Goal: Information Seeking & Learning: Learn about a topic

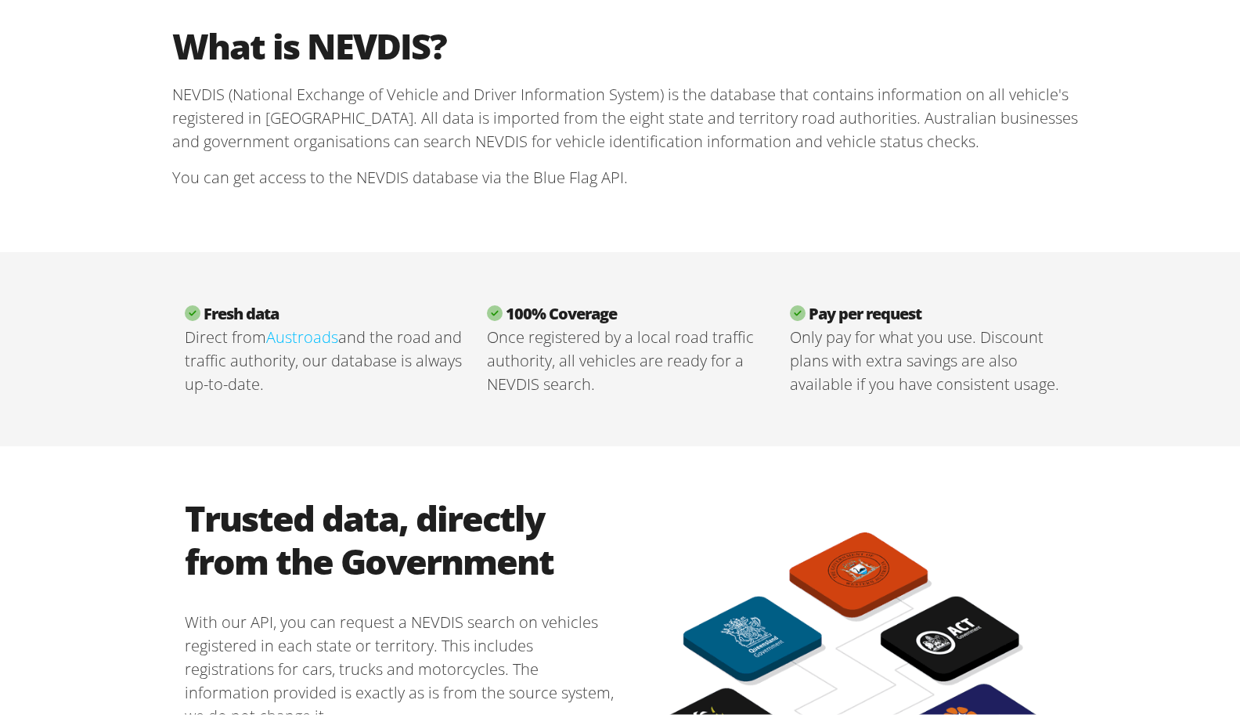
scroll to position [470, 0]
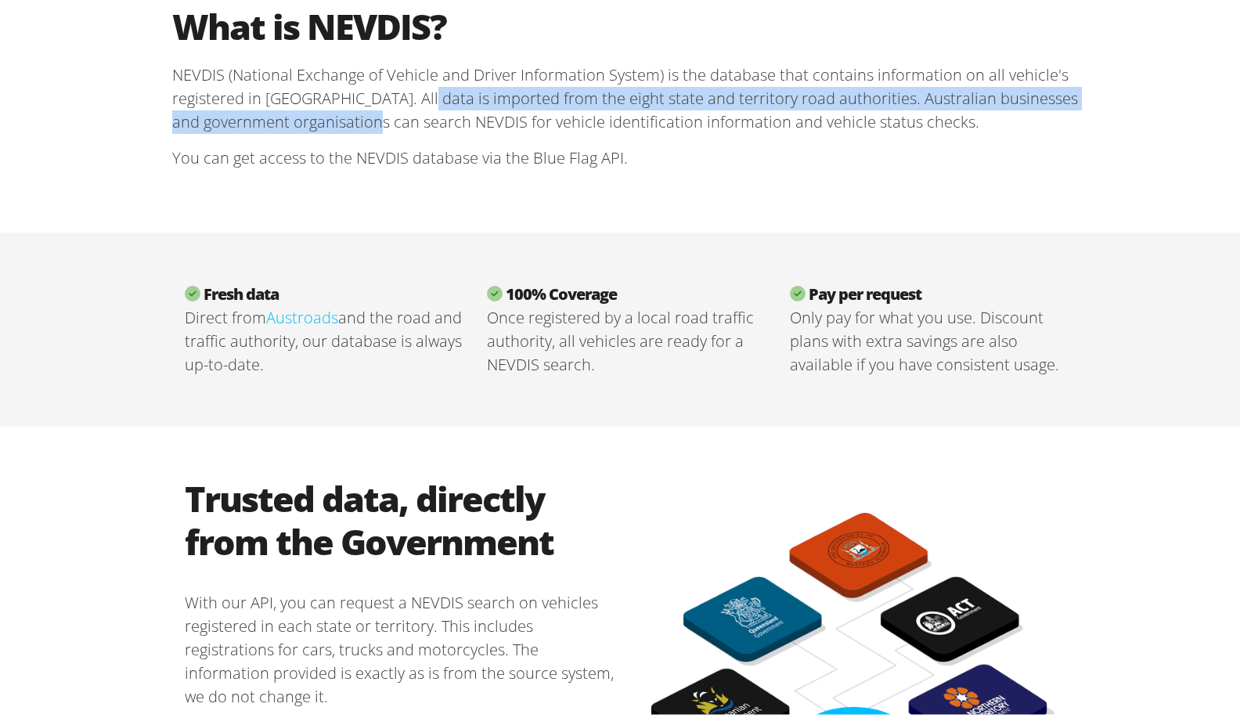
drag, startPoint x: 391, startPoint y: 92, endPoint x: 395, endPoint y: 110, distance: 18.4
click at [395, 110] on p "NEVDIS (National Exchange of Vehicle and Driver Information System) is the data…" at bounding box center [626, 95] width 908 height 70
drag, startPoint x: 395, startPoint y: 110, endPoint x: 522, endPoint y: 92, distance: 128.1
click at [522, 92] on p "NEVDIS (National Exchange of Vehicle and Driver Information System) is the data…" at bounding box center [626, 95] width 908 height 70
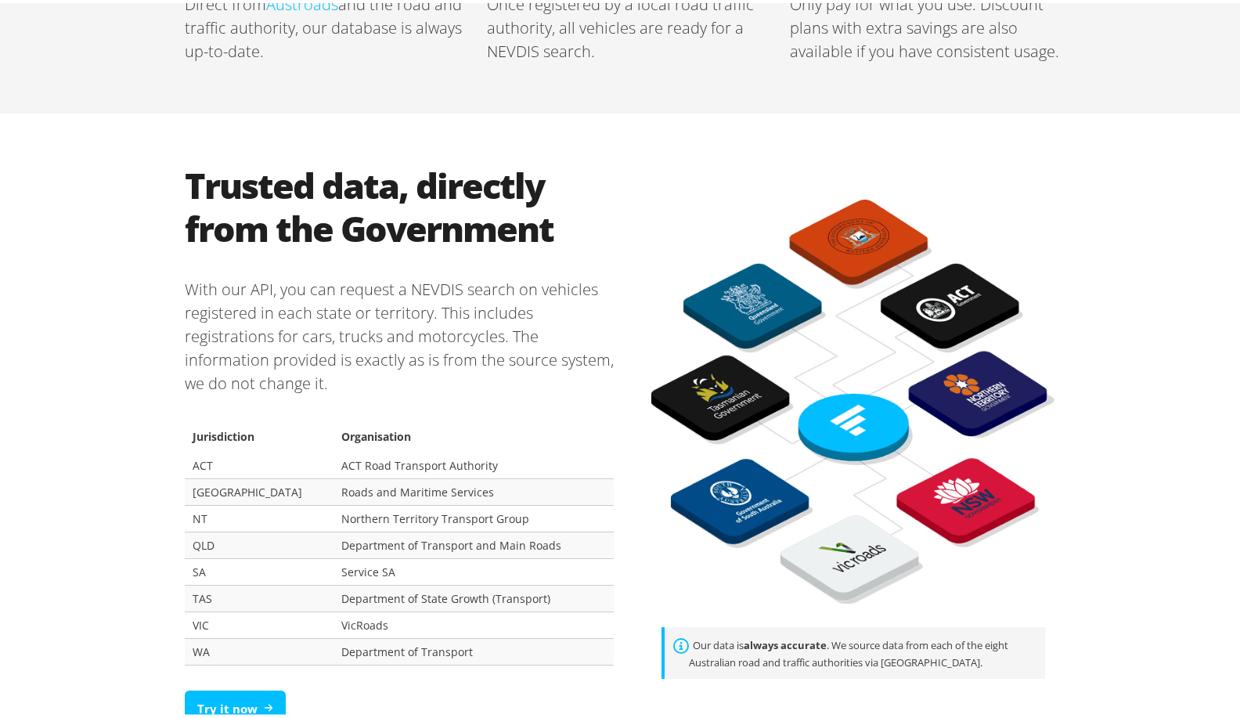
scroll to position [626, 0]
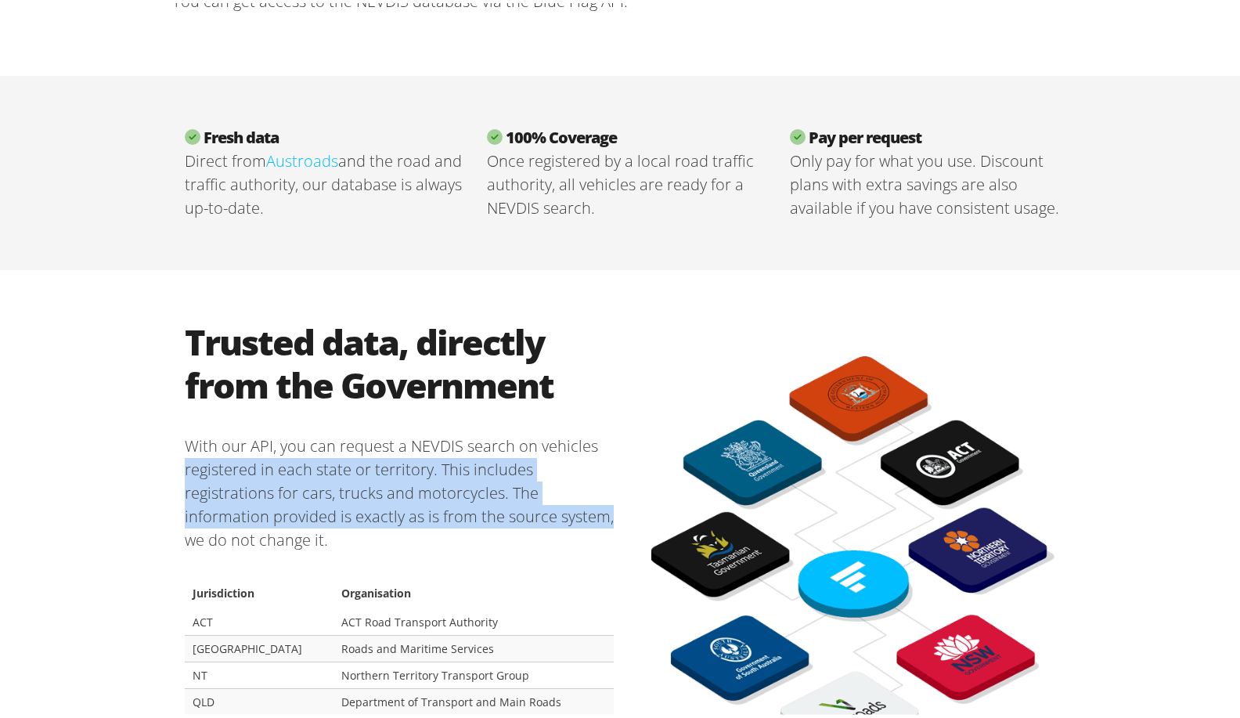
drag, startPoint x: 350, startPoint y: 476, endPoint x: 610, endPoint y: 516, distance: 263.0
click at [610, 516] on section "Trusted data, directly from the Government With our API, you can request a NEVD…" at bounding box center [399, 605] width 454 height 576
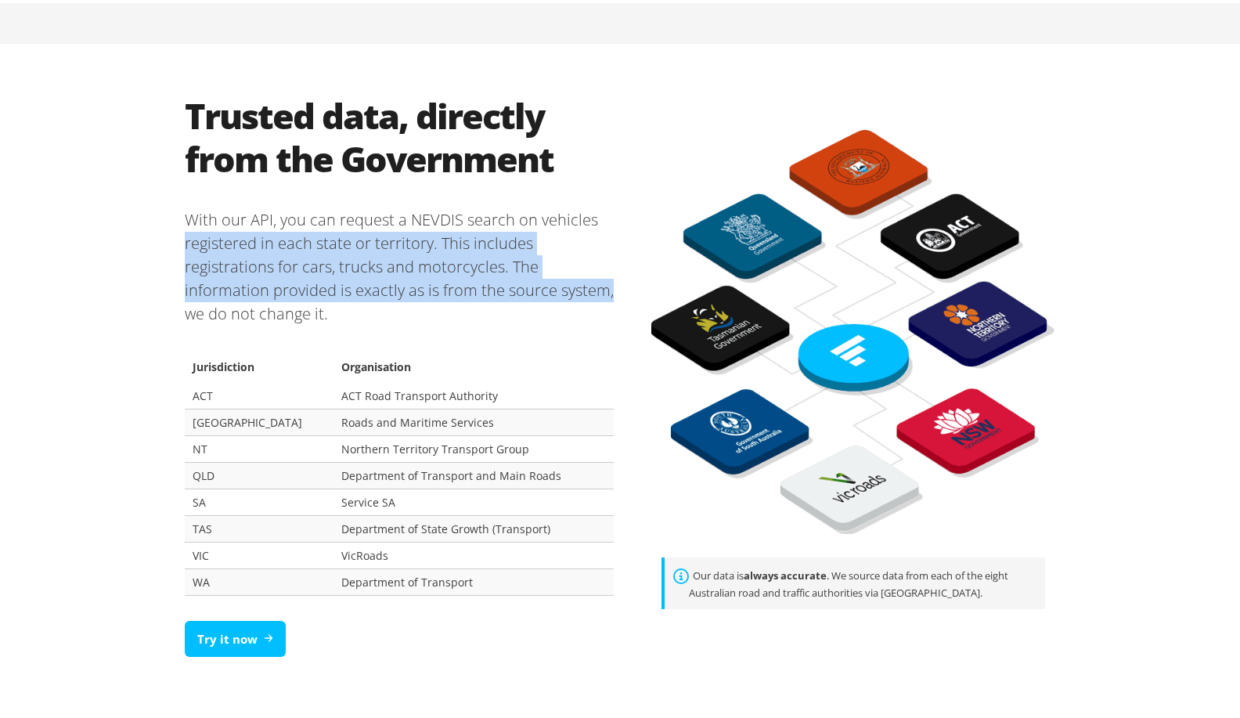
scroll to position [861, 0]
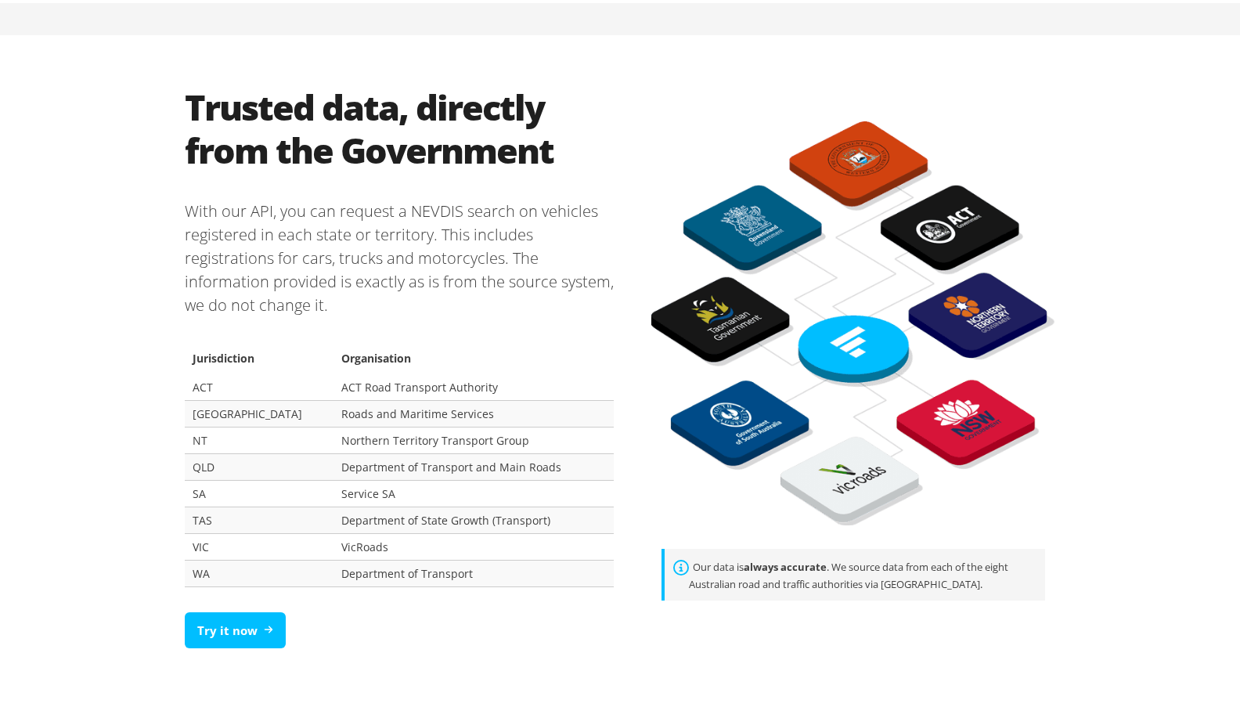
click at [413, 302] on p "With our API, you can request a NEVDIS search on vehicles registered in each st…" at bounding box center [399, 255] width 429 height 142
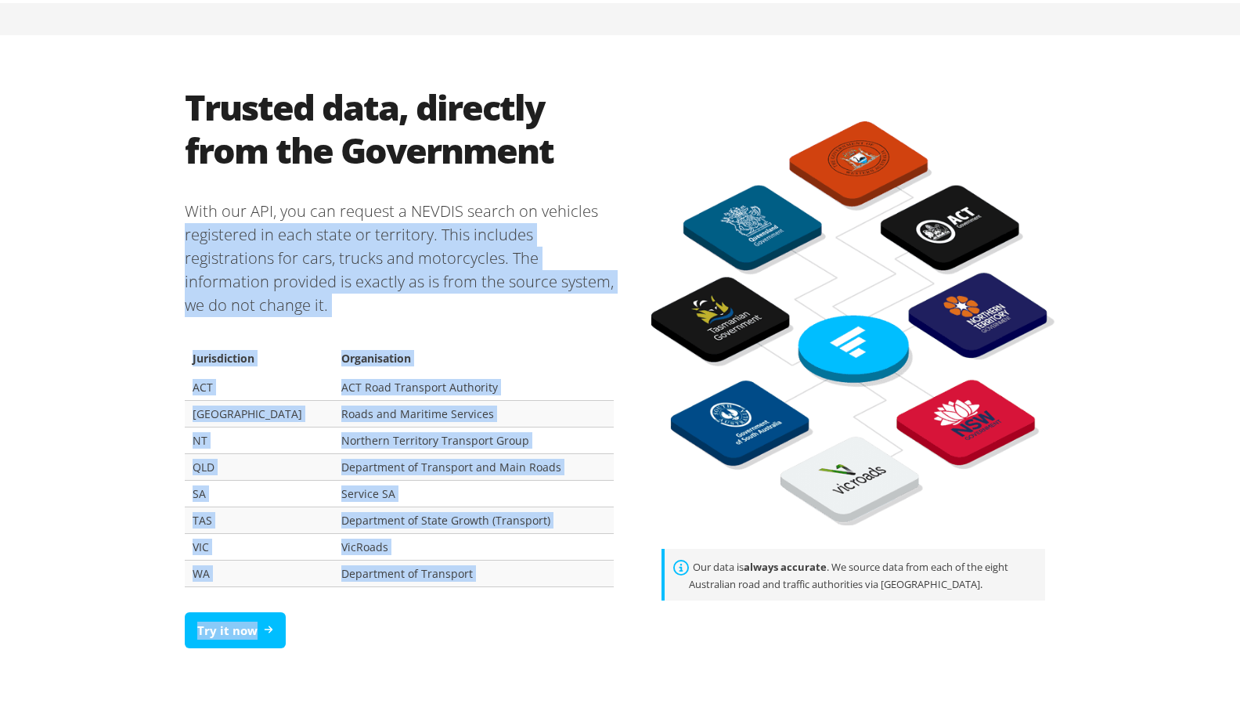
drag, startPoint x: 627, startPoint y: 293, endPoint x: 150, endPoint y: 240, distance: 479.7
click at [157, 240] on div "Trusted data, directly from the Government With our API, you can request a NEVD…" at bounding box center [626, 370] width 939 height 676
drag, startPoint x: 150, startPoint y: 240, endPoint x: 284, endPoint y: 260, distance: 135.3
click at [342, 273] on p "With our API, you can request a NEVDIS search on vehicles registered in each st…" at bounding box center [399, 255] width 429 height 142
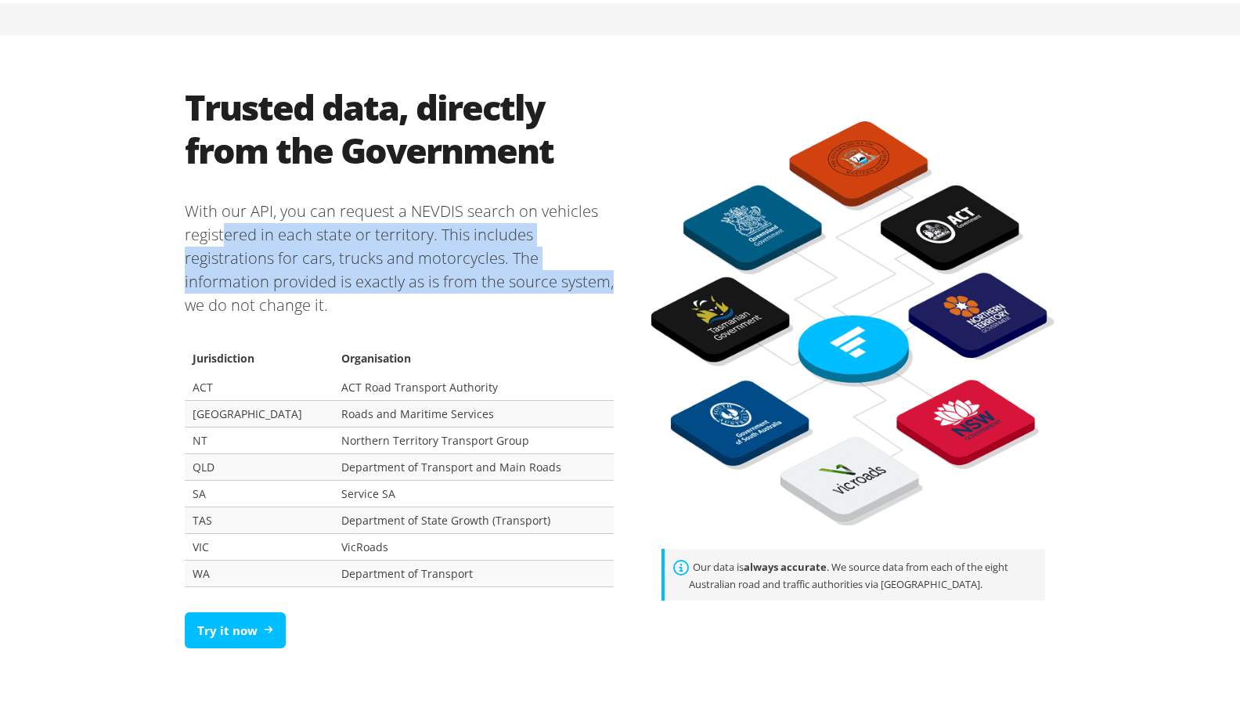
drag, startPoint x: 227, startPoint y: 241, endPoint x: 617, endPoint y: 274, distance: 391.3
click at [617, 274] on section "Trusted data, directly from the Government With our API, you can request a NEVD…" at bounding box center [399, 370] width 454 height 576
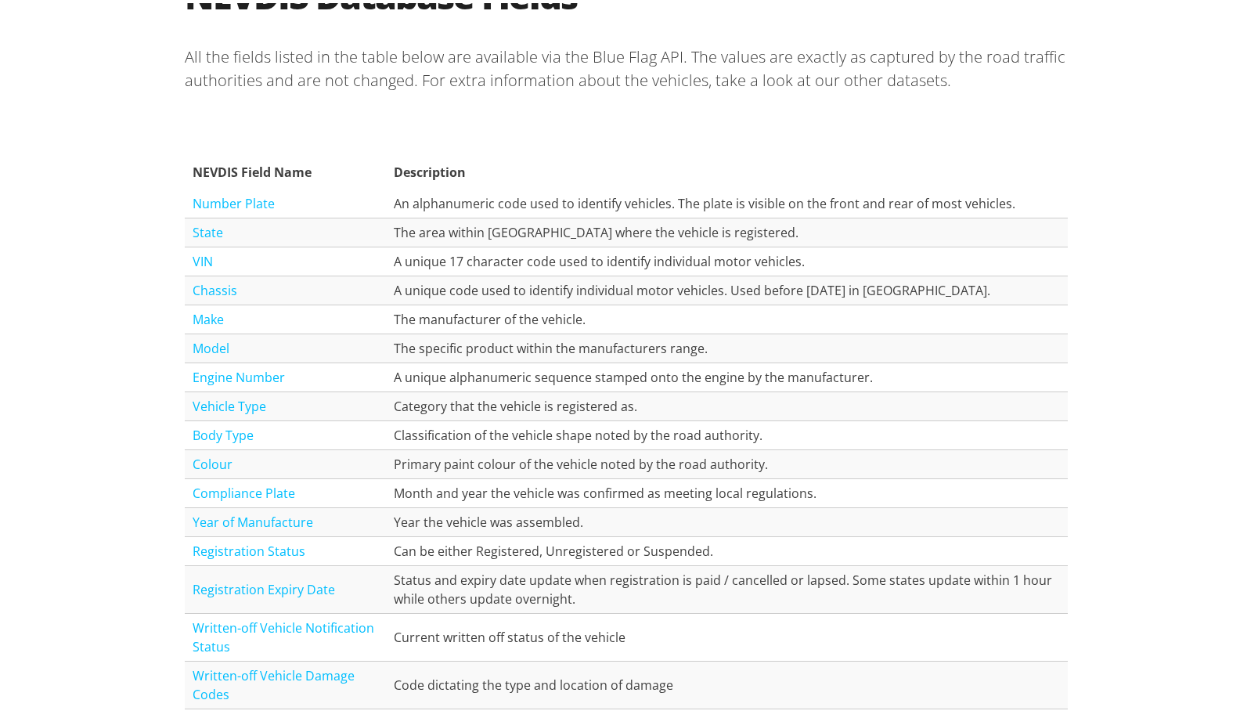
scroll to position [1644, 0]
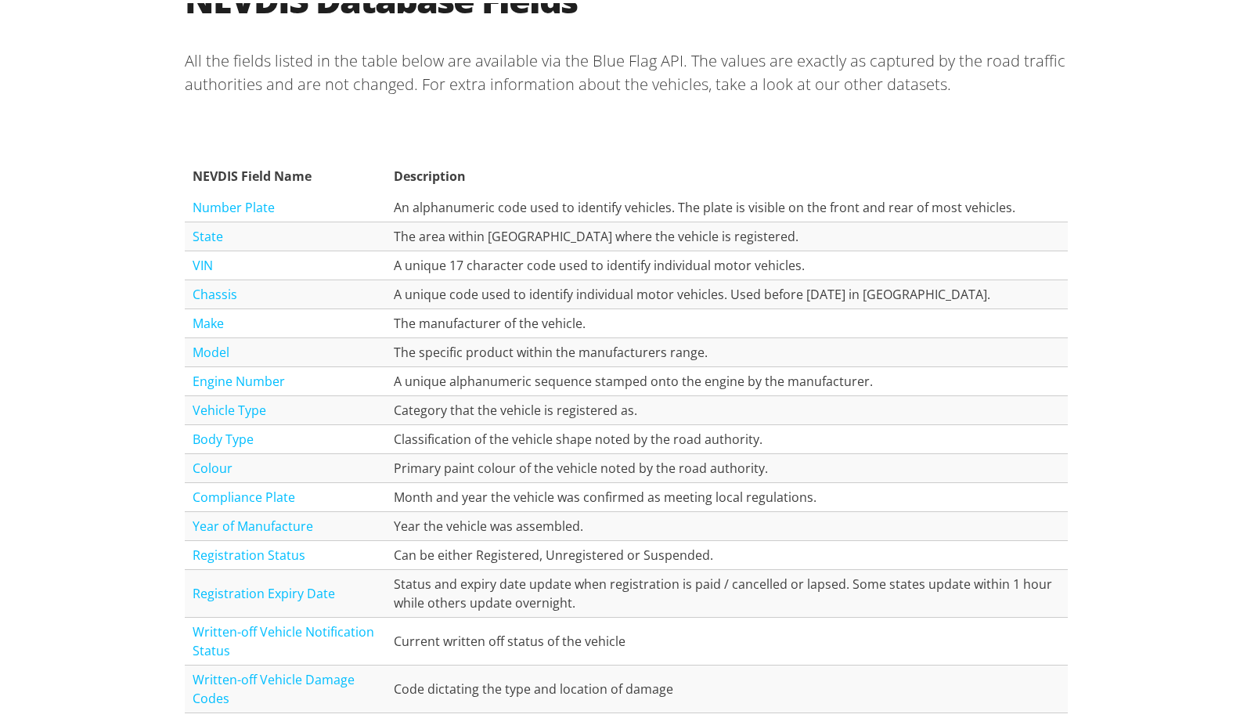
click at [572, 294] on td "A unique code used to identify individual motor vehicles. Used before [DATE] in…" at bounding box center [726, 291] width 681 height 29
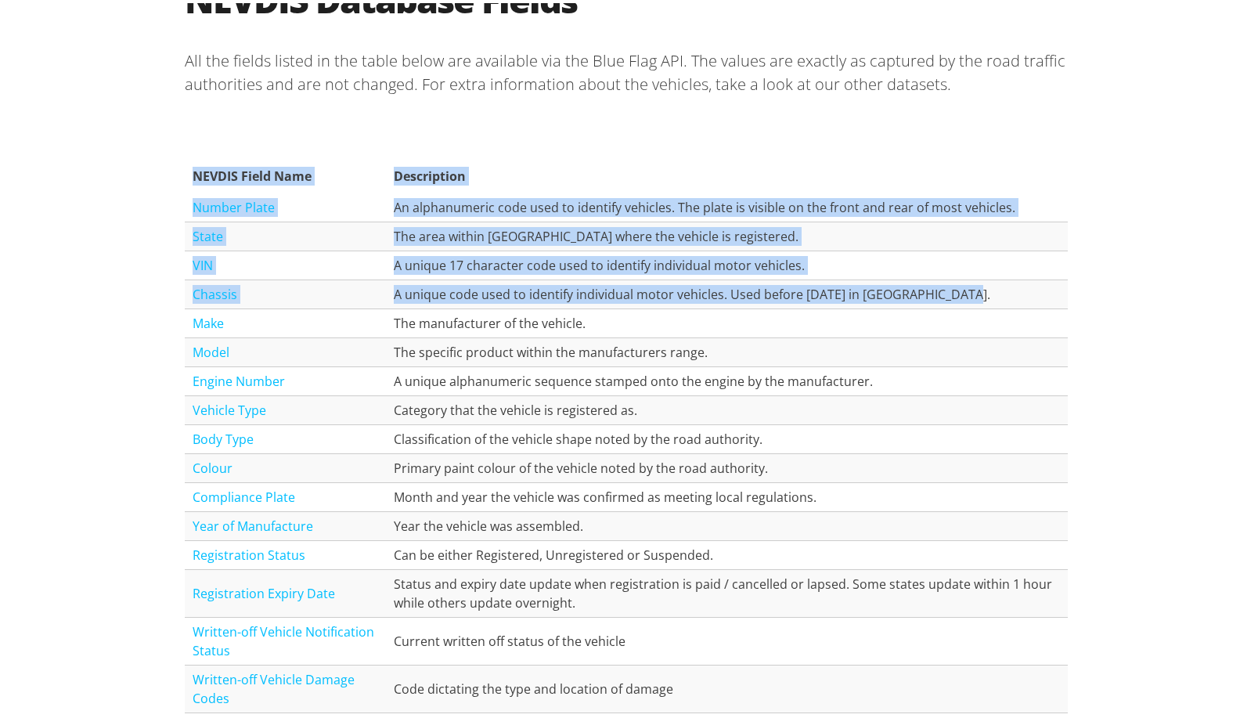
drag, startPoint x: 968, startPoint y: 294, endPoint x: 178, endPoint y: 228, distance: 792.7
click at [178, 228] on section "NEVDIS Database Fields All the fields listed in the table below are available v…" at bounding box center [626, 444] width 908 height 938
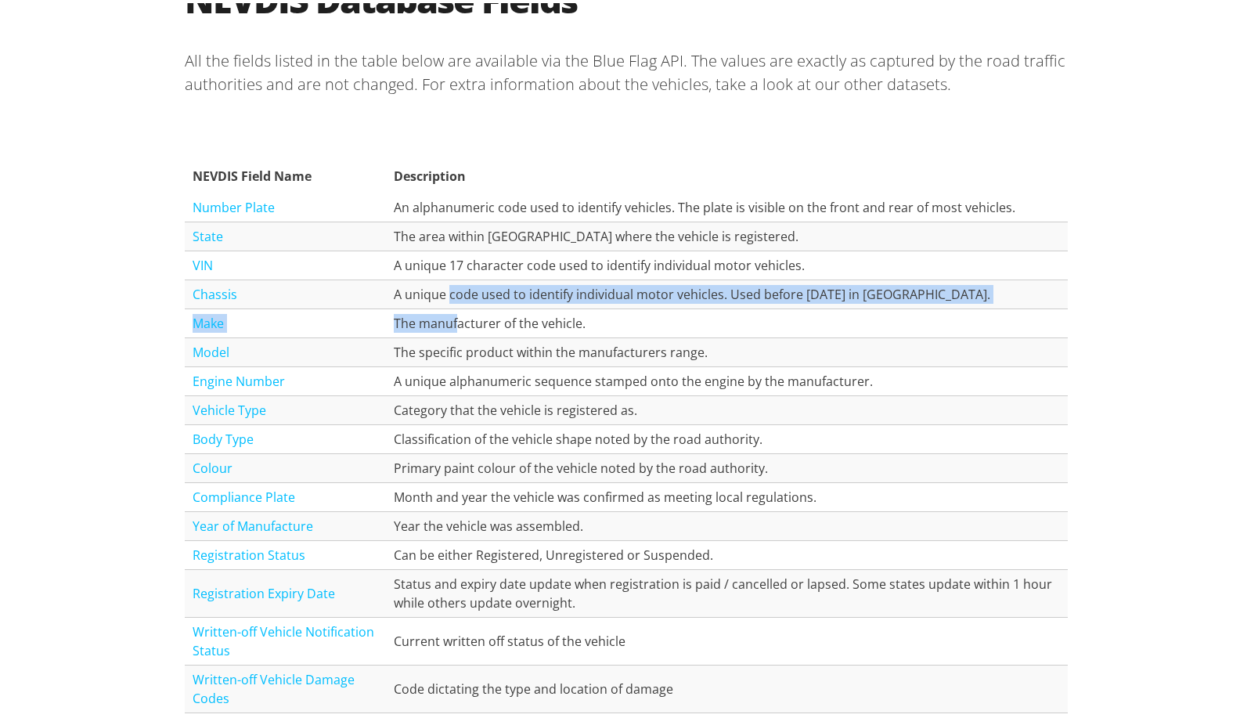
drag, startPoint x: 452, startPoint y: 306, endPoint x: 444, endPoint y: 297, distance: 12.2
click at [444, 297] on tbody "Number Plate An alphanumeric code used to identify vehicles. The plate is visib…" at bounding box center [626, 508] width 883 height 636
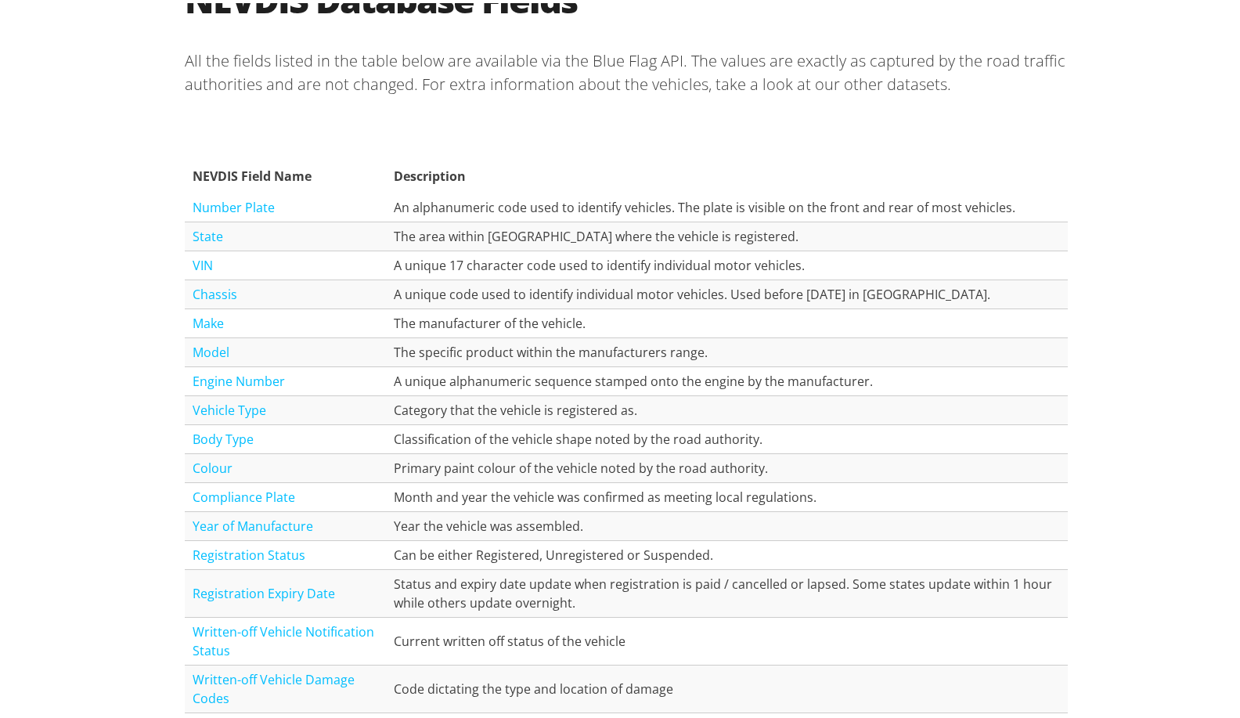
drag, startPoint x: 444, startPoint y: 297, endPoint x: 651, endPoint y: 330, distance: 210.2
click at [640, 327] on td "The manufacturer of the vehicle." at bounding box center [726, 320] width 681 height 29
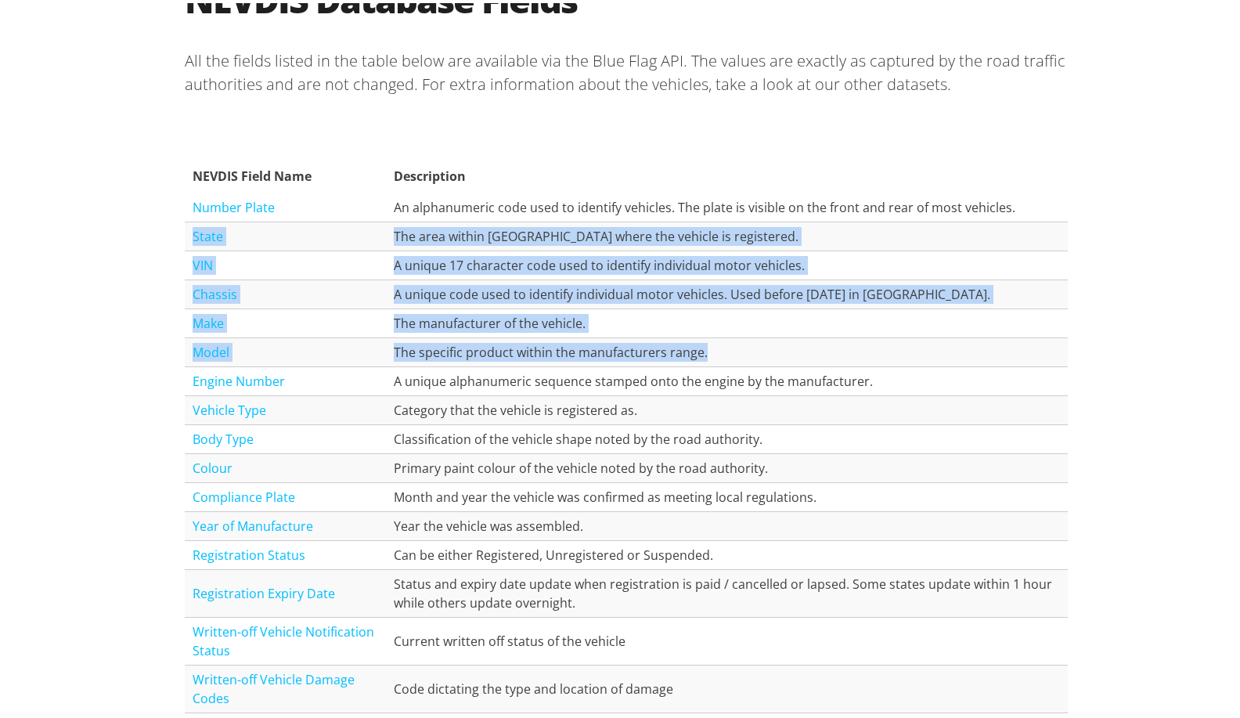
drag, startPoint x: 732, startPoint y: 355, endPoint x: 178, endPoint y: 240, distance: 565.3
click at [185, 240] on tbody "Number Plate An alphanumeric code used to identify vehicles. The plate is visib…" at bounding box center [626, 508] width 883 height 636
click at [648, 335] on td "The specific product within the manufacturers range." at bounding box center [726, 349] width 681 height 29
drag, startPoint x: 706, startPoint y: 353, endPoint x: 178, endPoint y: 236, distance: 540.4
click at [185, 236] on tbody "Number Plate An alphanumeric code used to identify vehicles. The plate is visib…" at bounding box center [626, 508] width 883 height 636
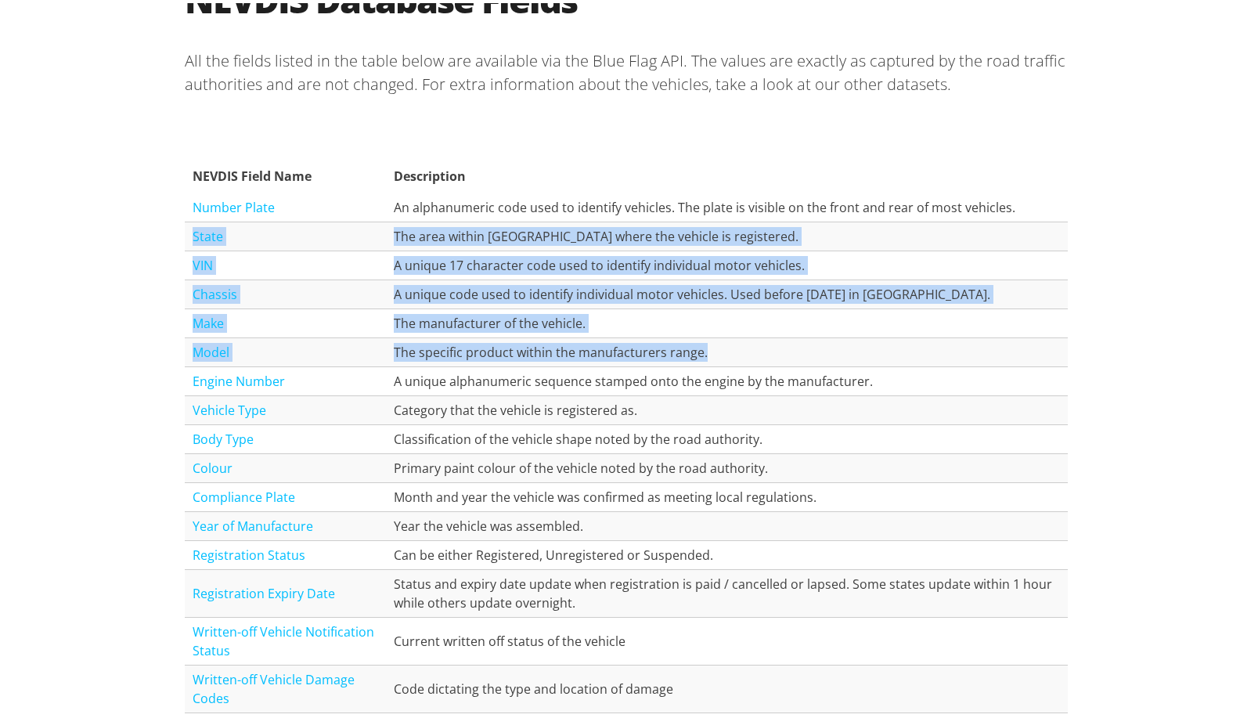
click at [655, 333] on td "The manufacturer of the vehicle." at bounding box center [726, 320] width 681 height 29
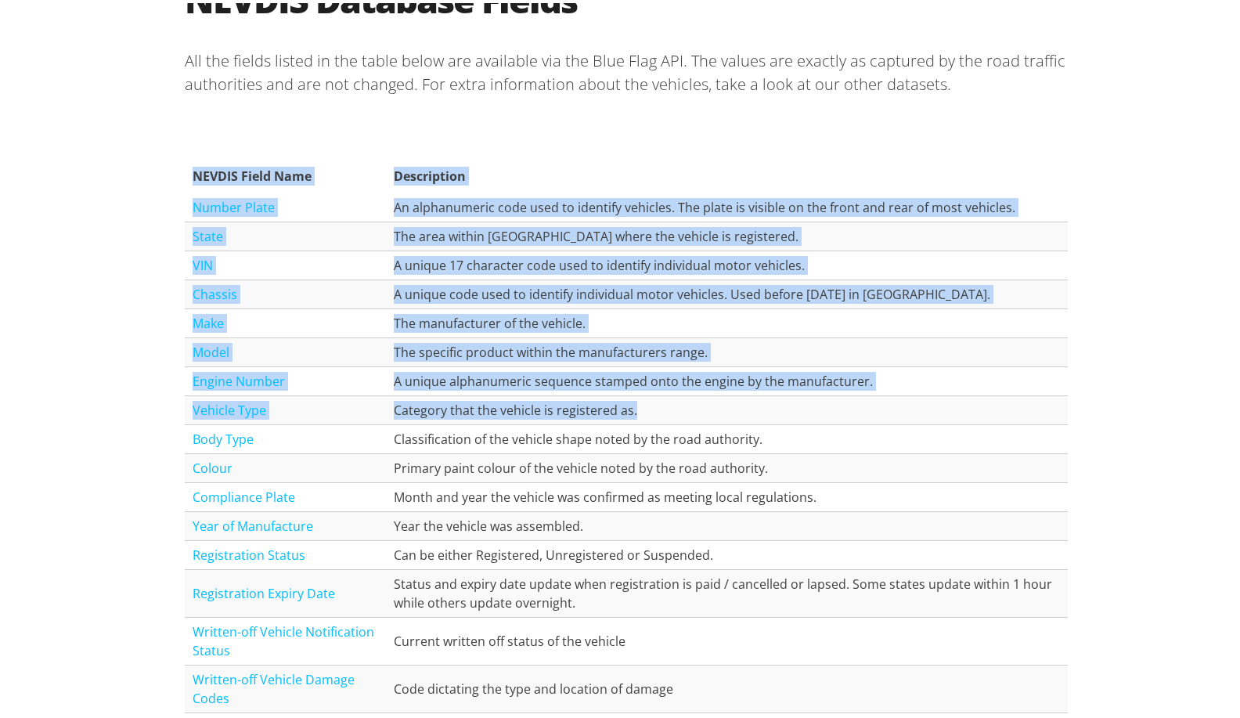
drag, startPoint x: 593, startPoint y: 364, endPoint x: 149, endPoint y: 256, distance: 456.9
click at [149, 256] on div "NEVDIS Database Fields All the fields listed in the table below are available v…" at bounding box center [626, 444] width 1252 height 1038
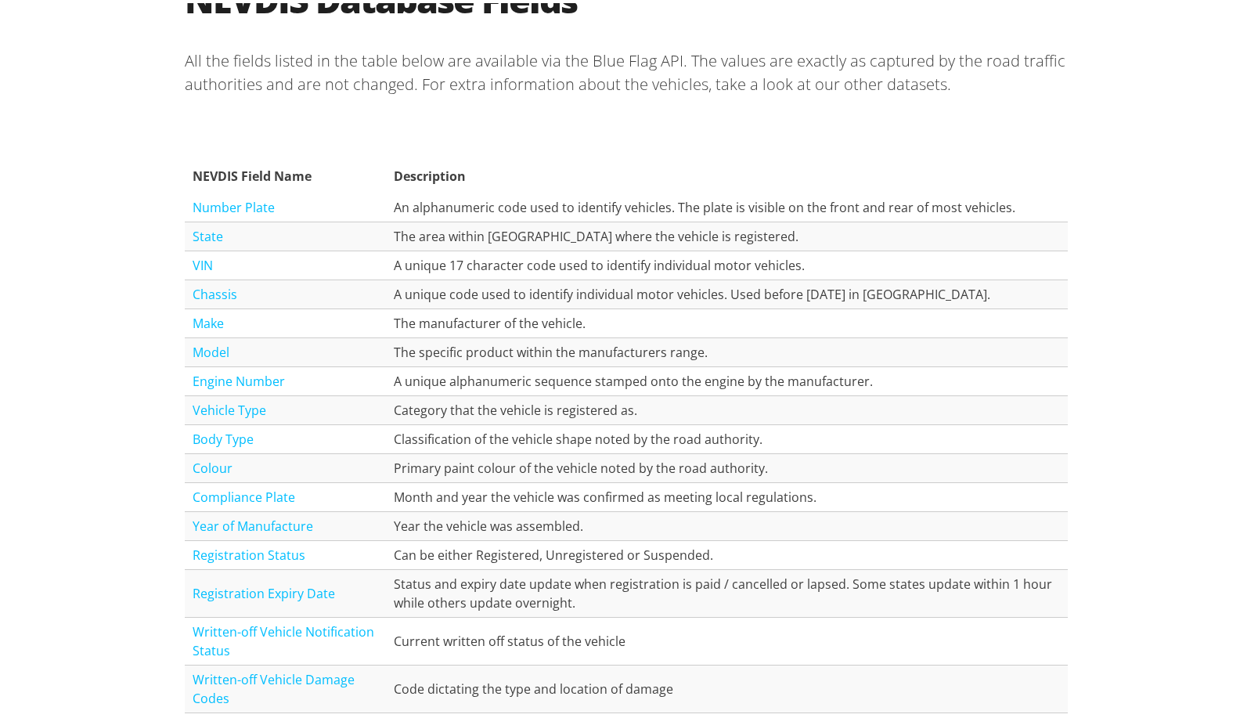
click at [735, 528] on td "Year the vehicle was assembled." at bounding box center [726, 523] width 681 height 29
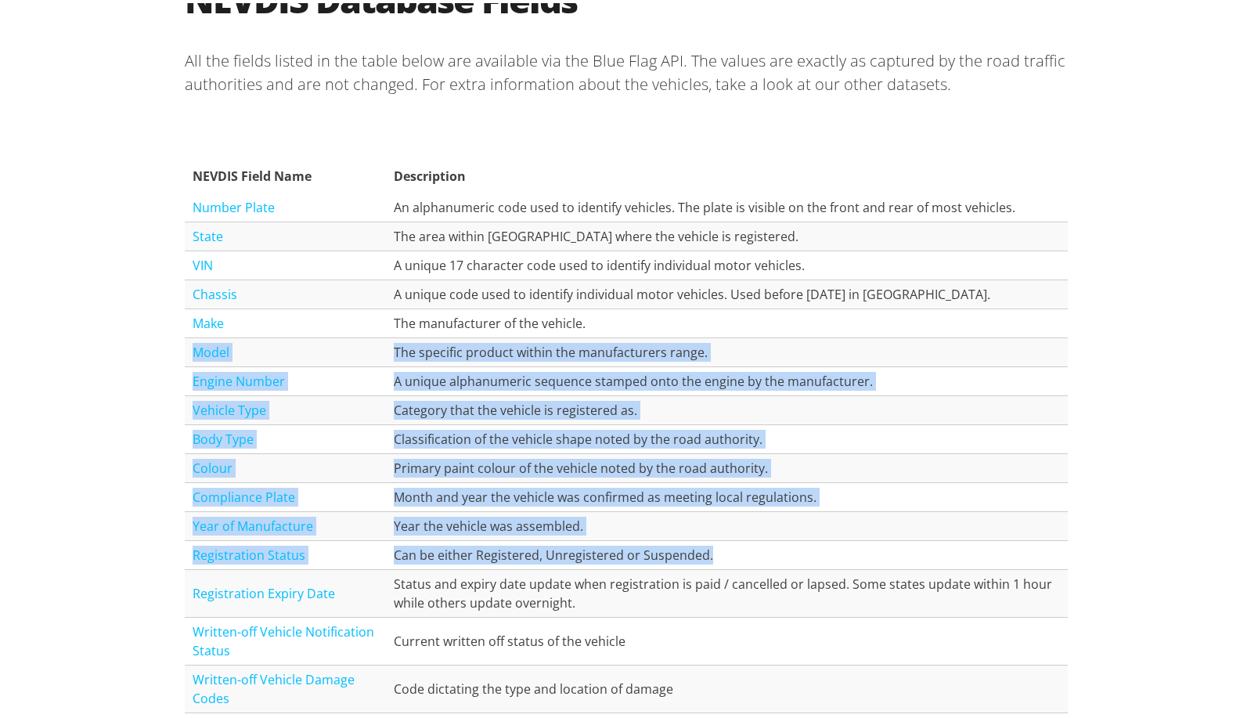
drag, startPoint x: 742, startPoint y: 553, endPoint x: 181, endPoint y: 353, distance: 595.8
click at [185, 353] on tbody "Number Plate An alphanumeric code used to identify vehicles. The plate is visib…" at bounding box center [626, 508] width 883 height 636
click at [784, 506] on td "Month and year the vehicle was confirmed as meeting local regulations." at bounding box center [726, 494] width 681 height 29
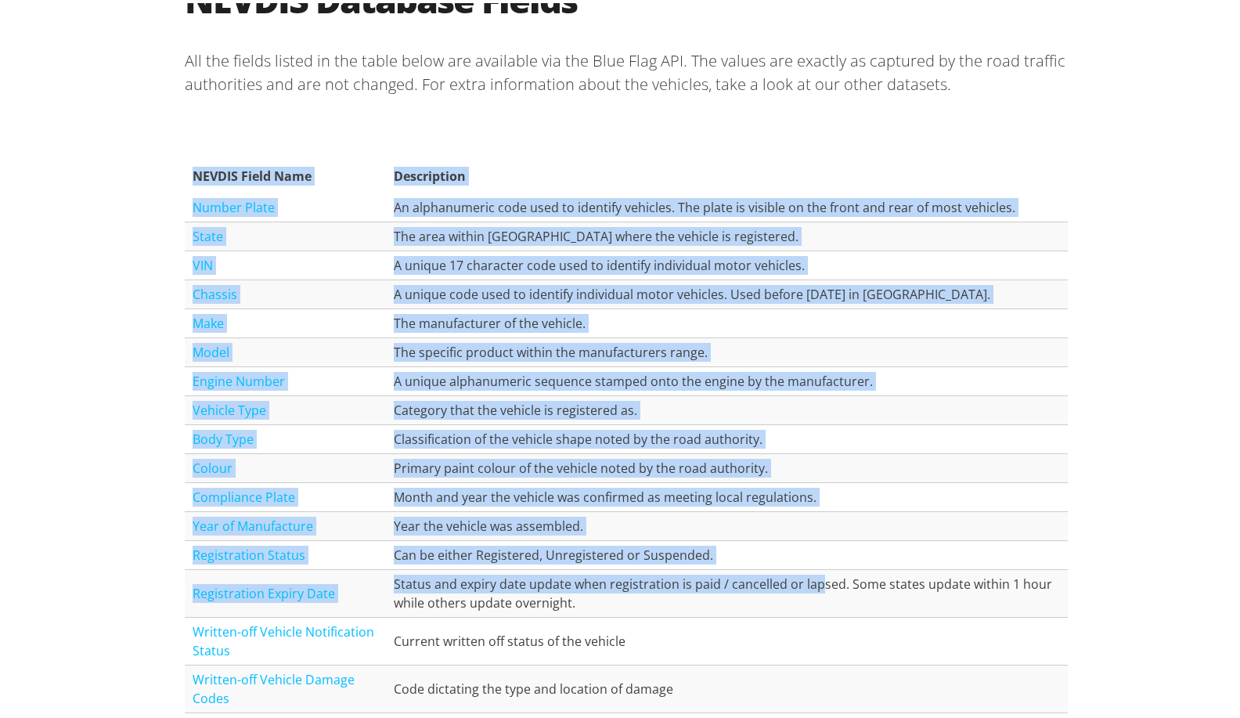
drag, startPoint x: 811, startPoint y: 566, endPoint x: 171, endPoint y: 344, distance: 677.9
click at [172, 344] on section "NEVDIS Database Fields All the fields listed in the table below are available v…" at bounding box center [626, 444] width 908 height 938
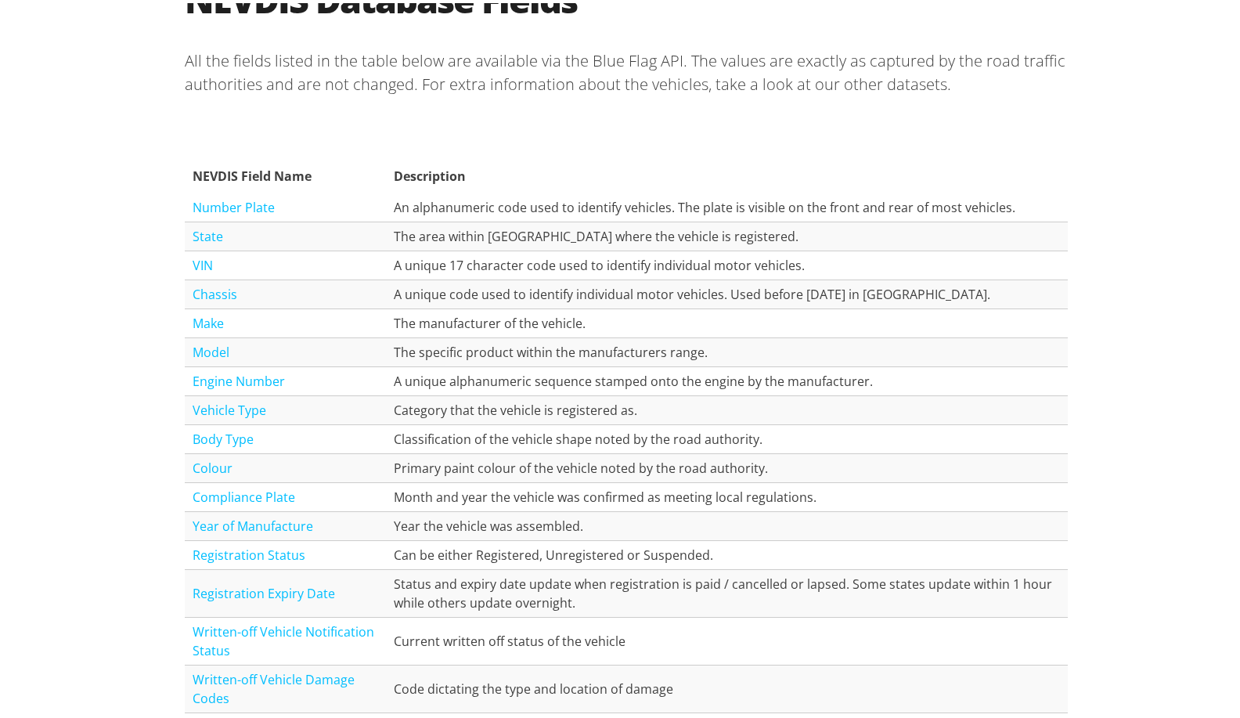
click at [668, 610] on td "Status and expiry date update when registration is paid / cancelled or lapsed. …" at bounding box center [726, 591] width 681 height 48
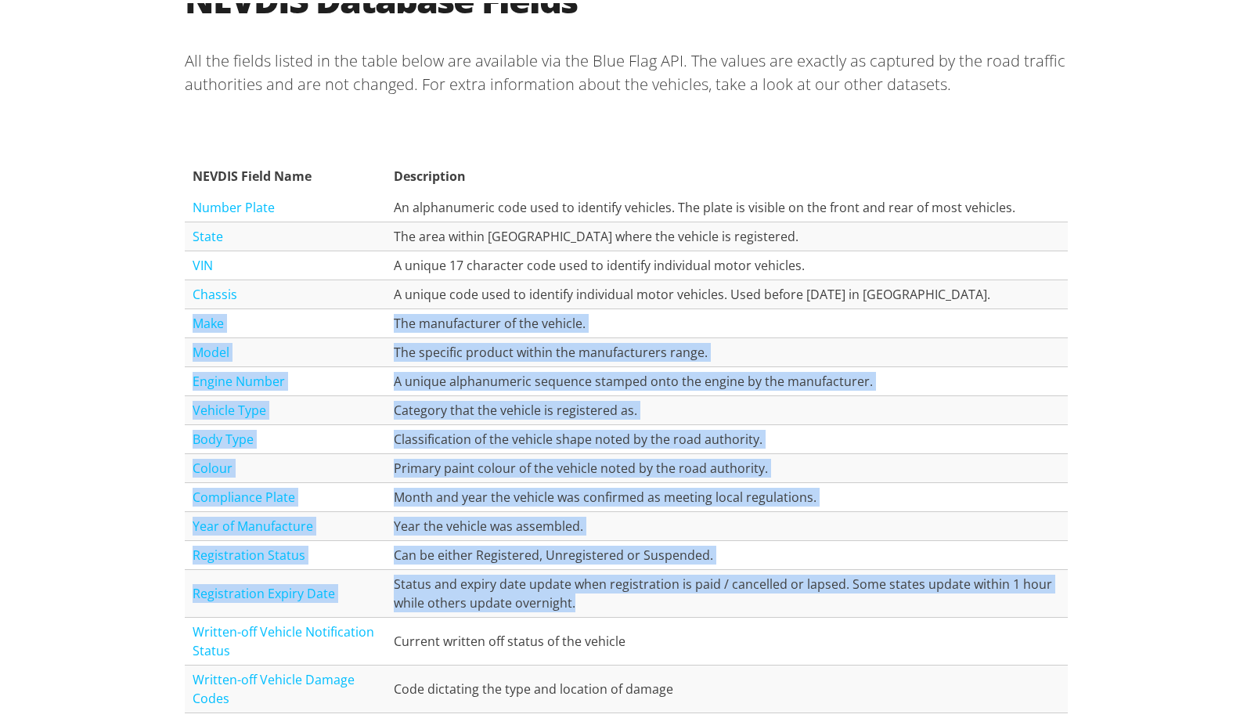
drag, startPoint x: 624, startPoint y: 599, endPoint x: 181, endPoint y: 318, distance: 524.7
click at [185, 318] on tbody "Number Plate An alphanumeric code used to identify vehicles. The plate is visib…" at bounding box center [626, 508] width 883 height 636
click at [716, 456] on td "Primary paint colour of the vehicle noted by the road authority." at bounding box center [726, 465] width 681 height 29
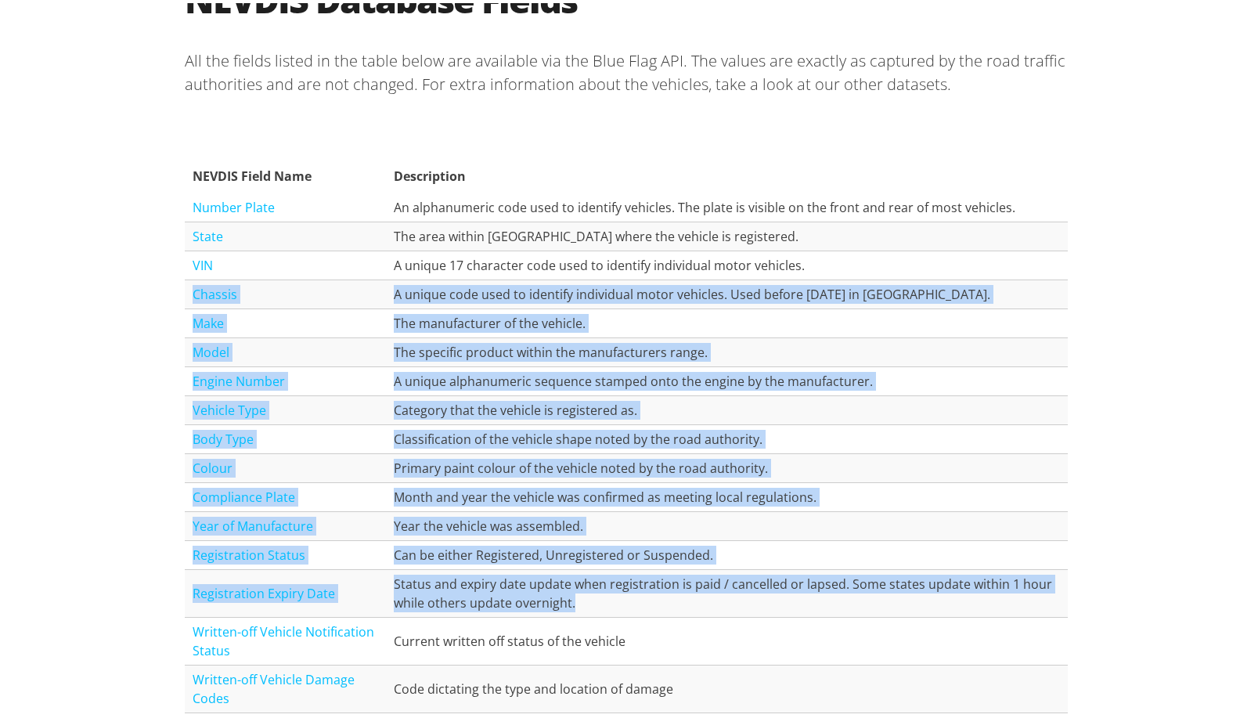
drag, startPoint x: 593, startPoint y: 598, endPoint x: 182, endPoint y: 291, distance: 513.0
click at [185, 291] on tbody "Number Plate An alphanumeric code used to identify vehicles. The plate is visib…" at bounding box center [626, 508] width 883 height 636
click at [687, 543] on td "Can be either Registered, Unregistered or Suspended." at bounding box center [726, 552] width 681 height 29
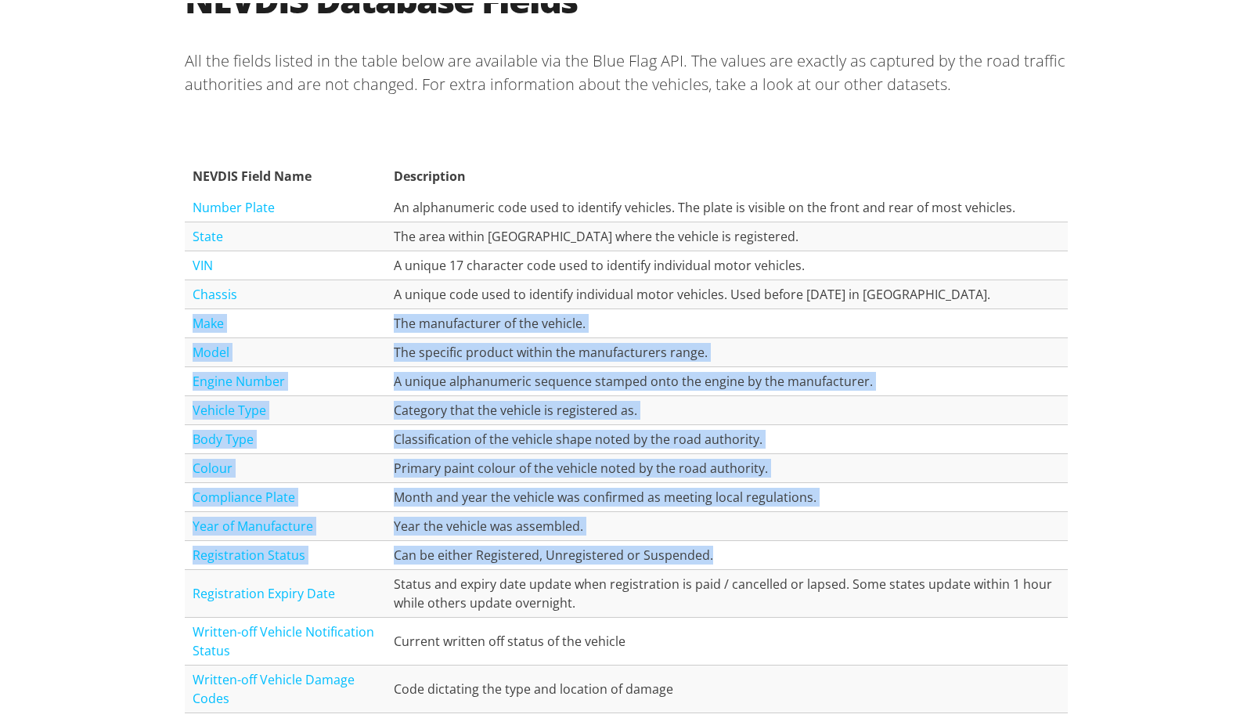
drag, startPoint x: 756, startPoint y: 557, endPoint x: 186, endPoint y: 319, distance: 617.6
click at [186, 319] on tbody "Number Plate An alphanumeric code used to identify vehicles. The plate is visib…" at bounding box center [626, 508] width 883 height 636
drag, startPoint x: 117, startPoint y: 342, endPoint x: 128, endPoint y: 326, distance: 19.3
click at [117, 342] on div "NEVDIS Database Fields All the fields listed in the table below are available v…" at bounding box center [626, 444] width 1252 height 1038
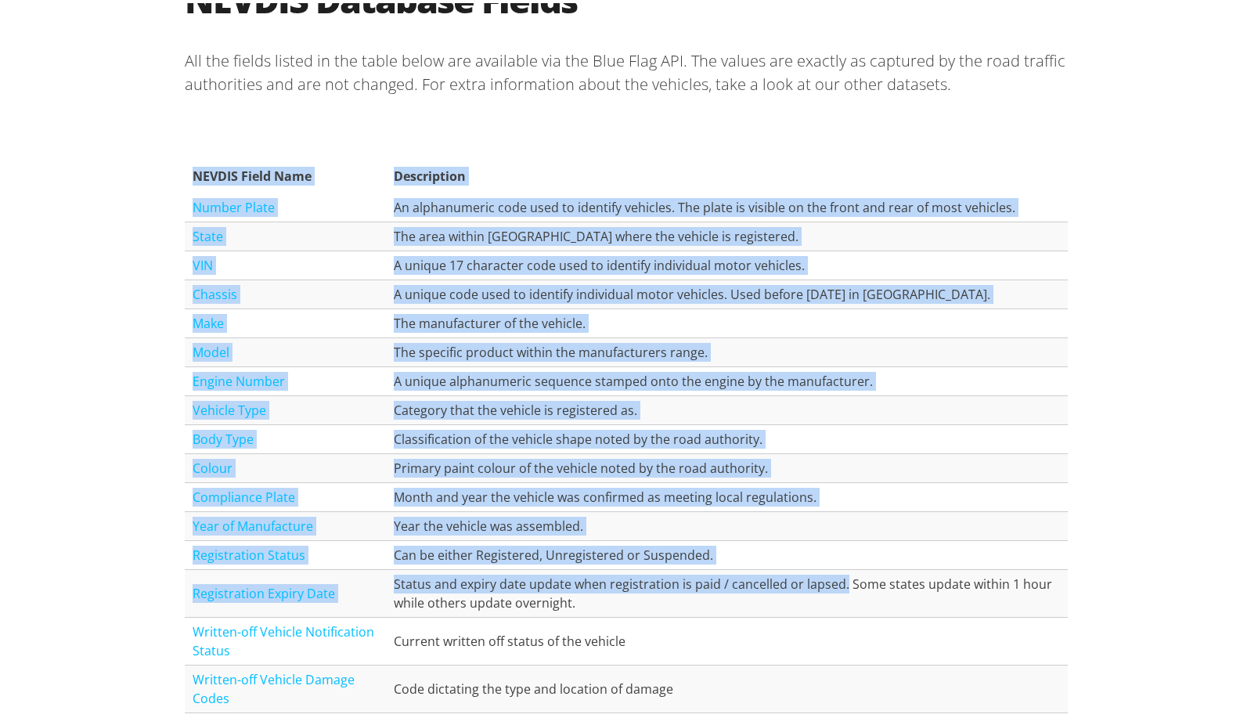
drag, startPoint x: 139, startPoint y: 309, endPoint x: 829, endPoint y: 568, distance: 736.5
click at [829, 568] on div "NEVDIS Database Fields All the fields listed in the table below are available v…" at bounding box center [626, 444] width 1252 height 1038
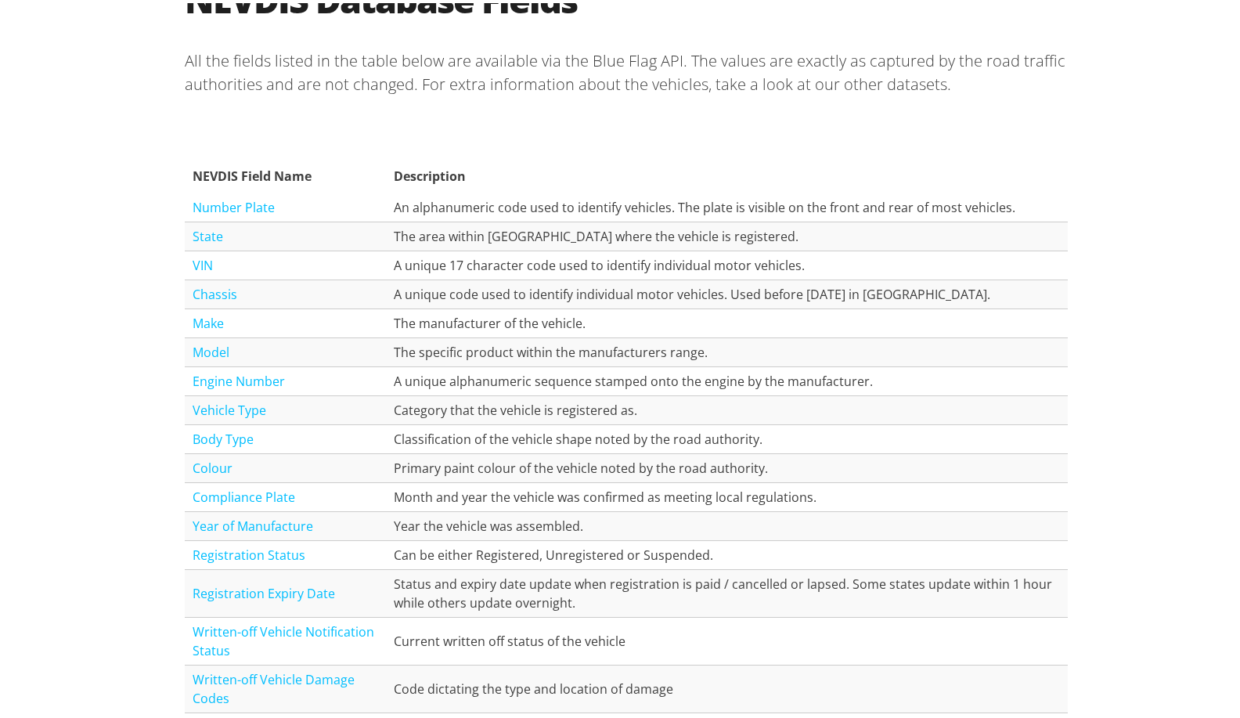
drag, startPoint x: 829, startPoint y: 568, endPoint x: 727, endPoint y: 607, distance: 109.0
click at [727, 607] on td "Status and expiry date update when registration is paid / cancelled or lapsed. …" at bounding box center [726, 591] width 681 height 48
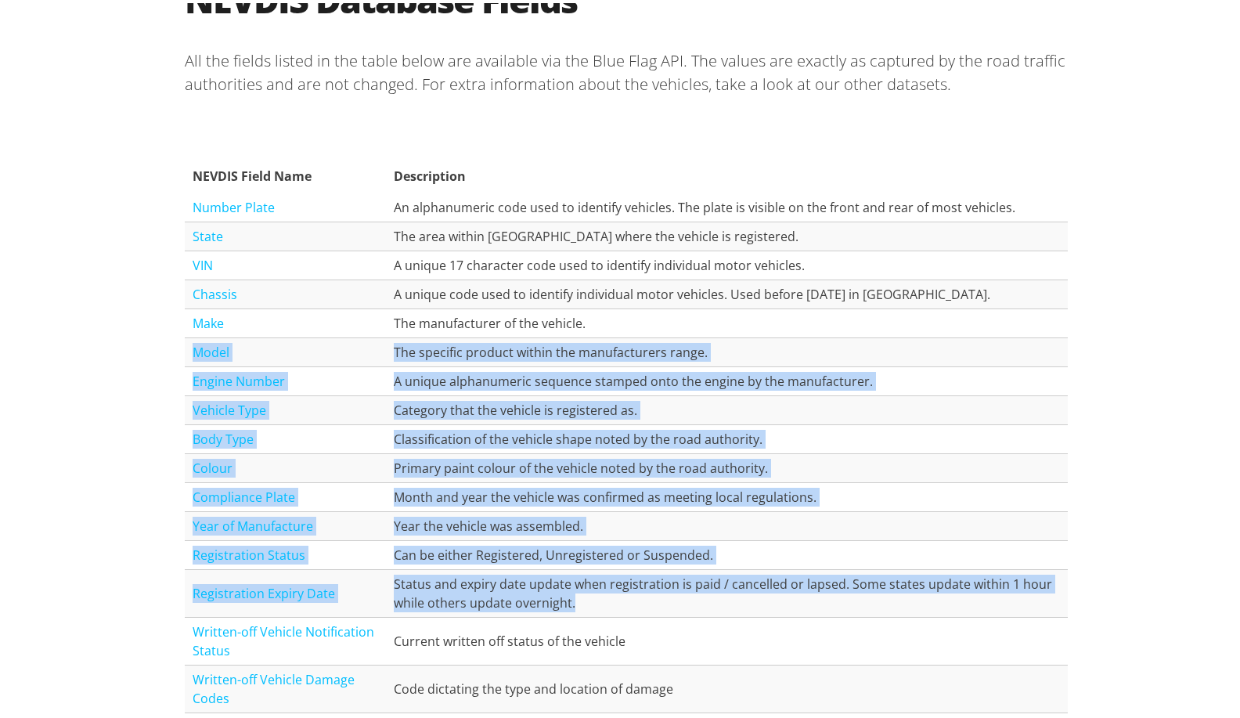
drag, startPoint x: 682, startPoint y: 603, endPoint x: 185, endPoint y: 348, distance: 558.5
click at [185, 348] on tbody "Number Plate An alphanumeric code used to identify vehicles. The plate is visib…" at bounding box center [626, 508] width 883 height 636
click at [725, 404] on td "Category that the vehicle is registered as." at bounding box center [726, 407] width 681 height 29
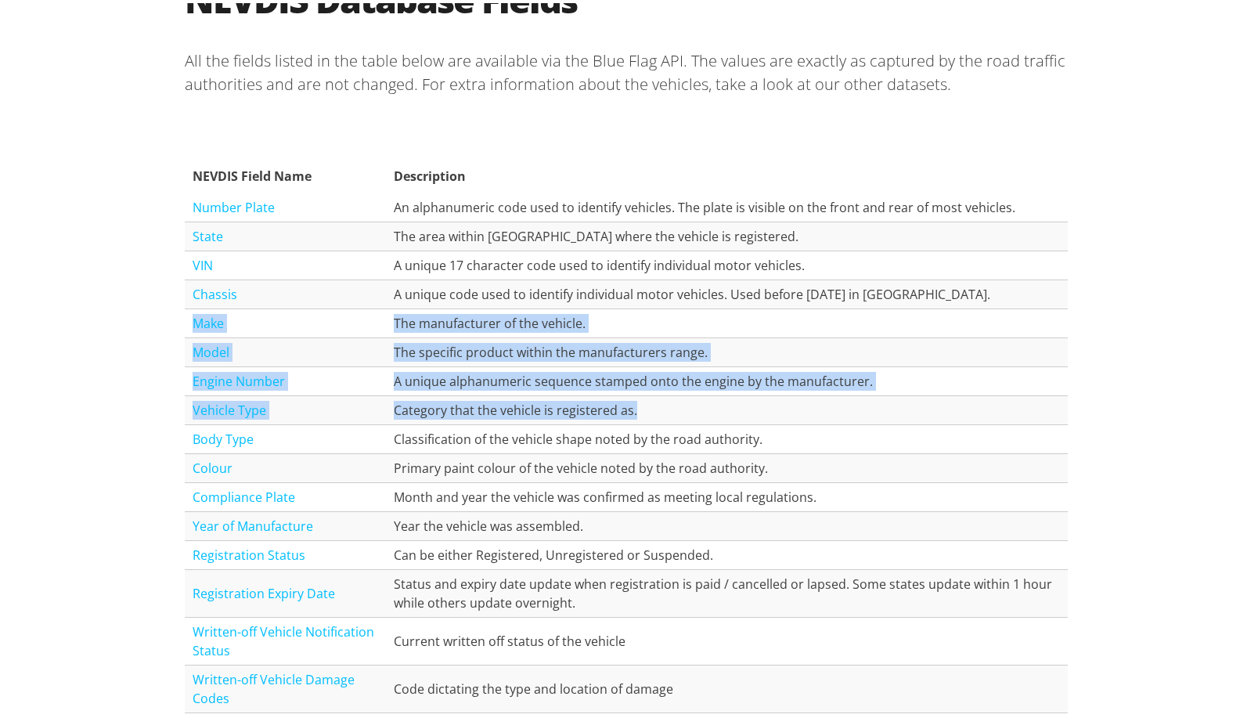
drag, startPoint x: 686, startPoint y: 409, endPoint x: 187, endPoint y: 321, distance: 506.5
click at [187, 321] on tbody "Number Plate An alphanumeric code used to identify vehicles. The plate is visib…" at bounding box center [626, 508] width 883 height 636
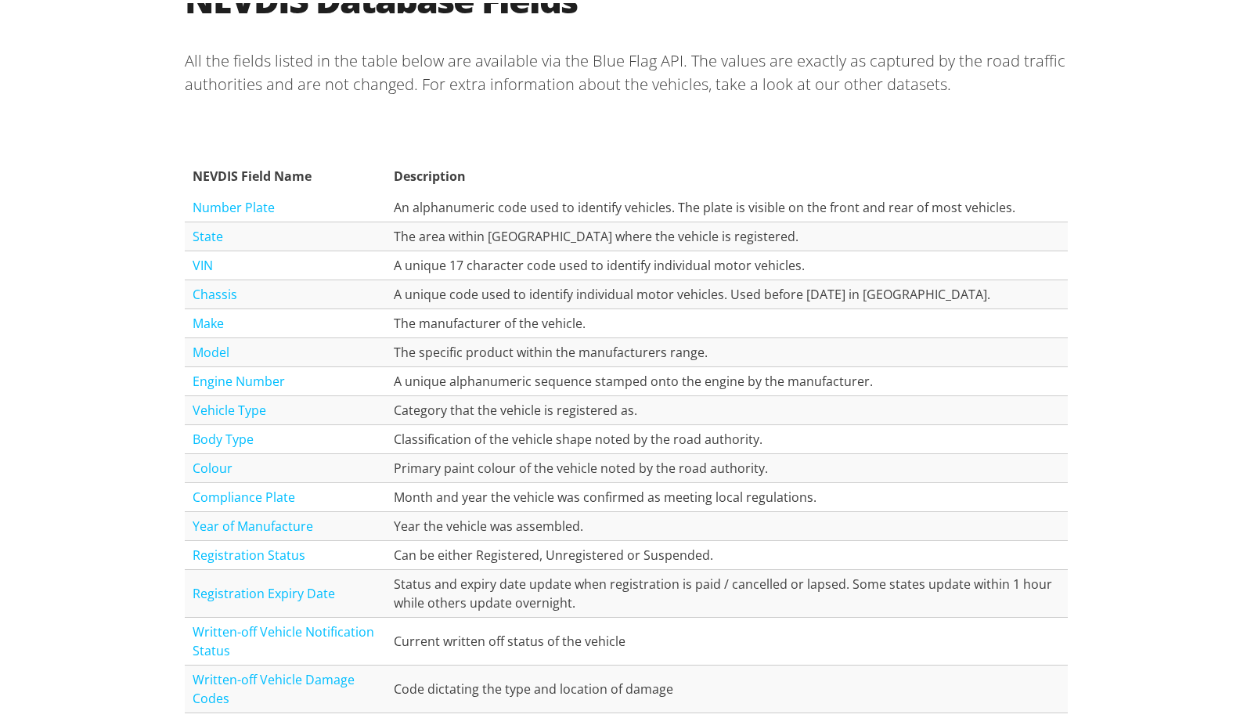
drag, startPoint x: 665, startPoint y: 470, endPoint x: 694, endPoint y: 474, distance: 28.5
click at [665, 470] on td "Primary paint colour of the vehicle noted by the road authority." at bounding box center [726, 465] width 681 height 29
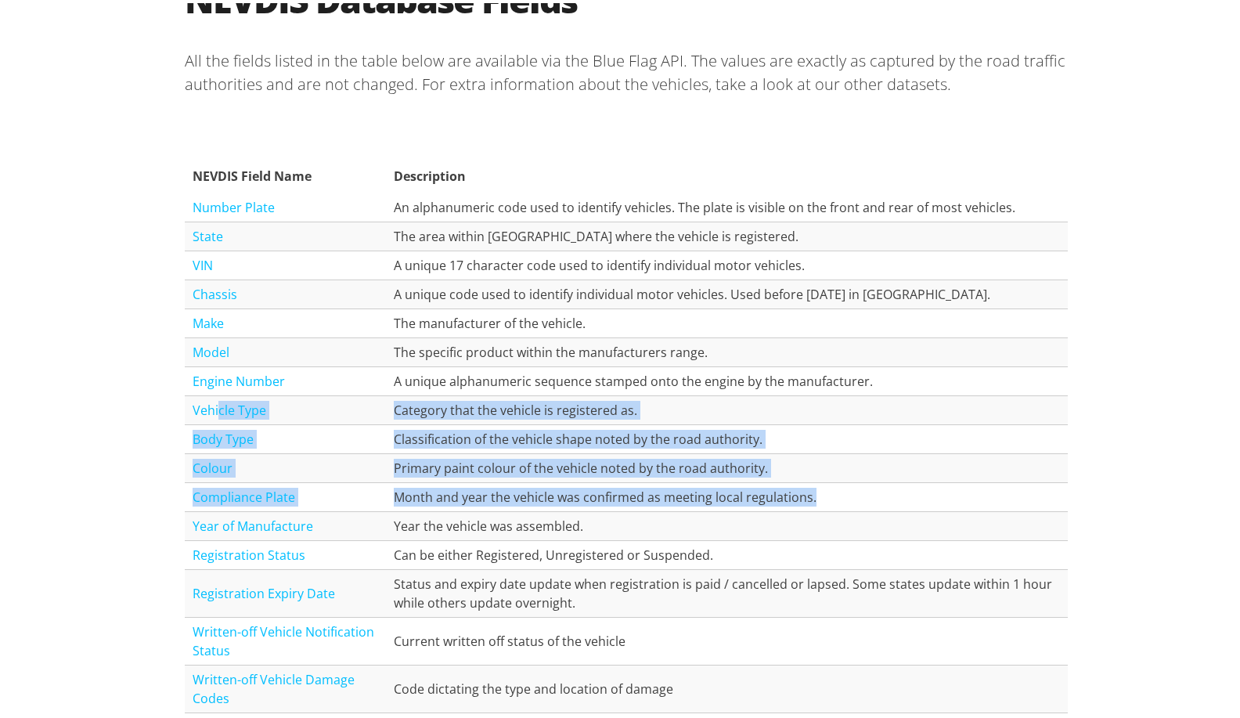
drag, startPoint x: 811, startPoint y: 501, endPoint x: 211, endPoint y: 406, distance: 607.9
click at [211, 406] on tbody "Number Plate An alphanumeric code used to identify vehicles. The plate is visib…" at bounding box center [626, 508] width 883 height 636
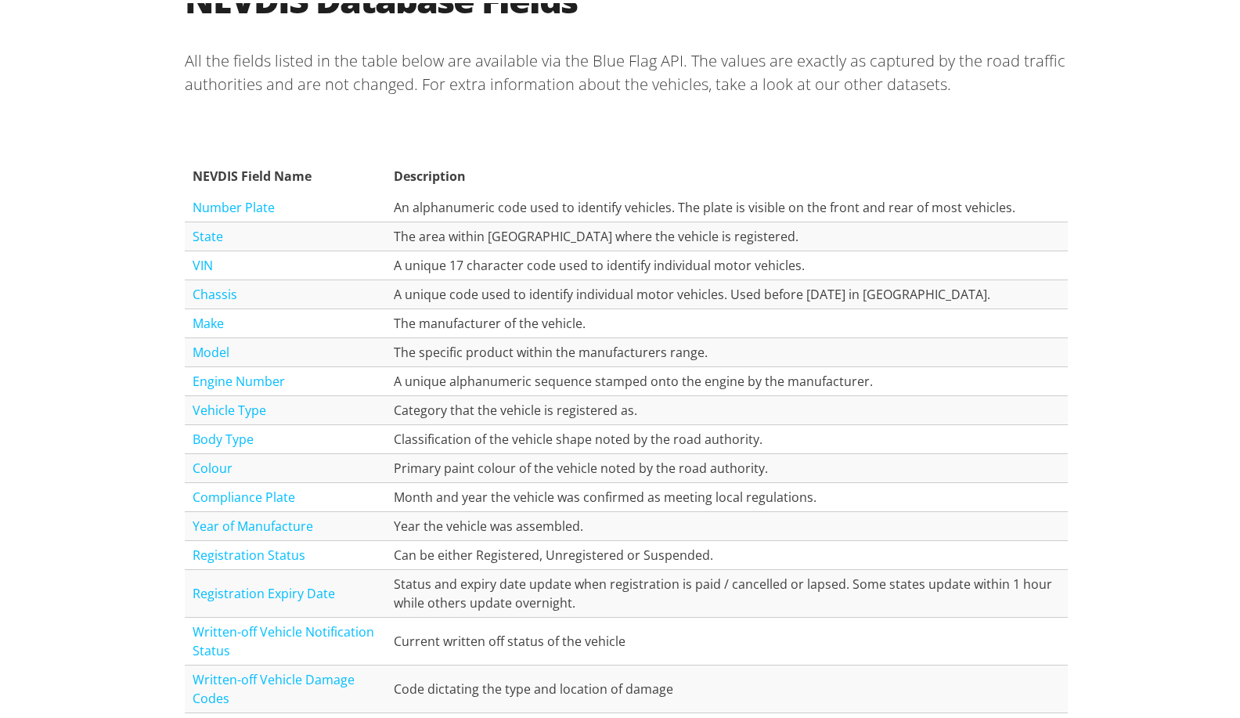
drag, startPoint x: 211, startPoint y: 406, endPoint x: 124, endPoint y: 402, distance: 86.2
click at [117, 406] on div "NEVDIS Database Fields All the fields listed in the table below are available v…" at bounding box center [626, 444] width 1252 height 1038
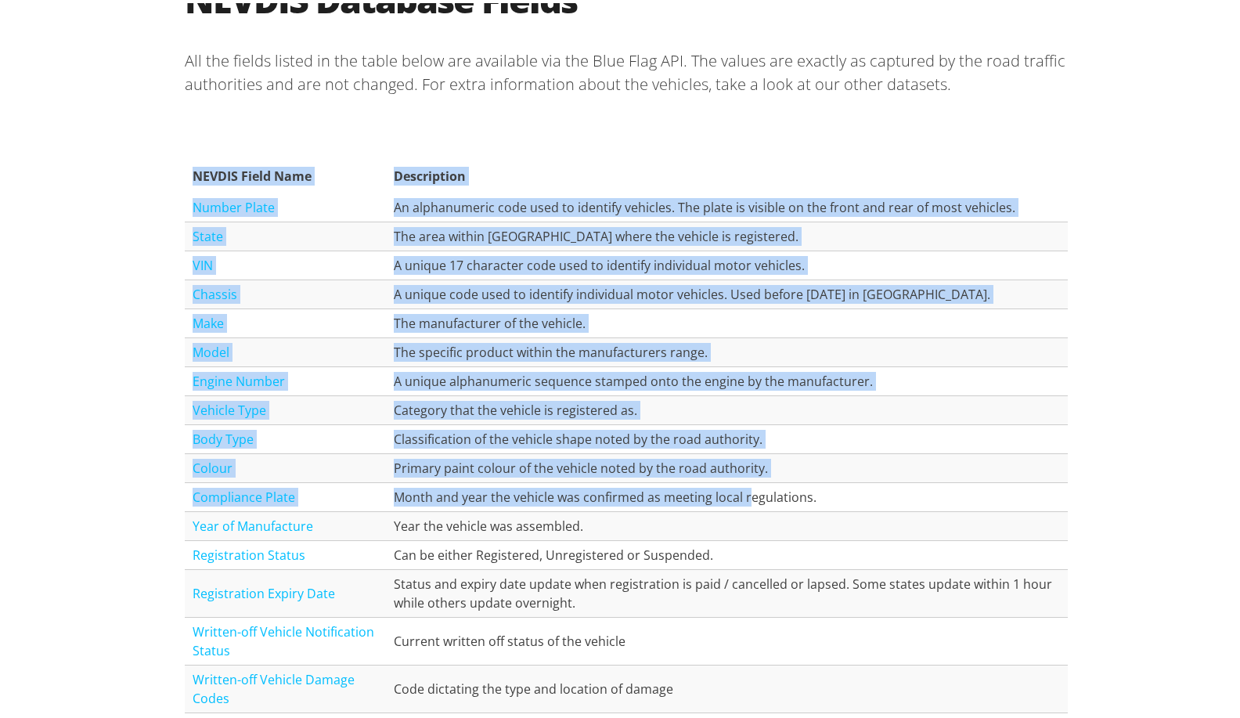
drag, startPoint x: 138, startPoint y: 360, endPoint x: 743, endPoint y: 490, distance: 619.0
click at [743, 490] on div "NEVDIS Database Fields All the fields listed in the table below are available v…" at bounding box center [626, 444] width 1252 height 1038
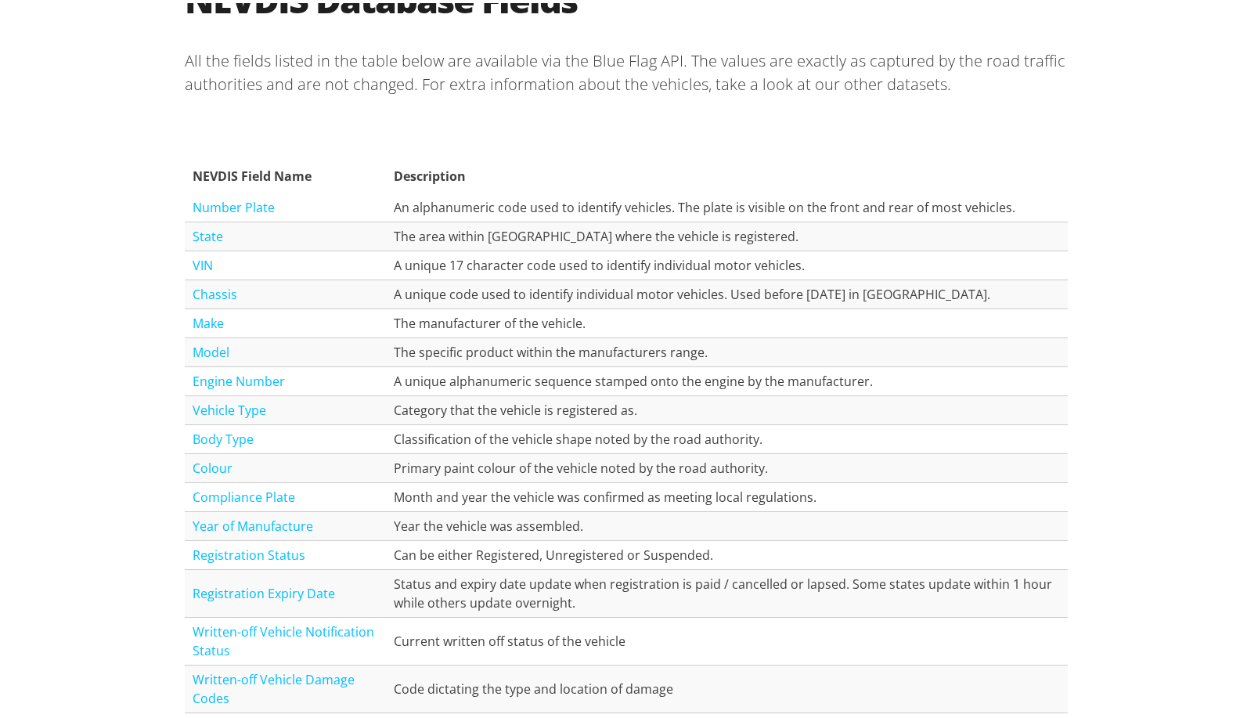
drag, startPoint x: 743, startPoint y: 490, endPoint x: 677, endPoint y: 529, distance: 76.5
click at [676, 530] on td "Year the vehicle was assembled." at bounding box center [726, 523] width 681 height 29
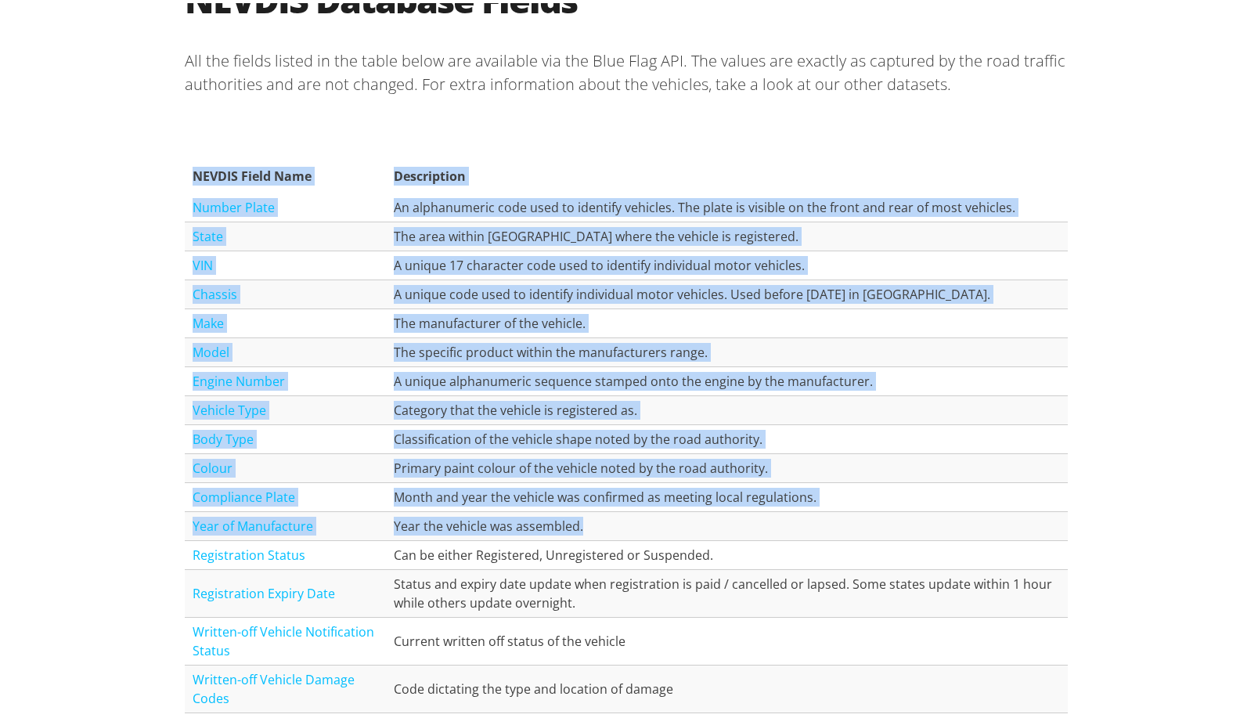
drag, startPoint x: 642, startPoint y: 522, endPoint x: 176, endPoint y: 370, distance: 490.0
click at [176, 370] on section "NEVDIS Database Fields All the fields listed in the table below are available v…" at bounding box center [626, 444] width 908 height 938
drag, startPoint x: 176, startPoint y: 370, endPoint x: 90, endPoint y: 410, distance: 94.9
click at [90, 410] on div "NEVDIS Database Fields All the fields listed in the table below are available v…" at bounding box center [626, 444] width 1252 height 1038
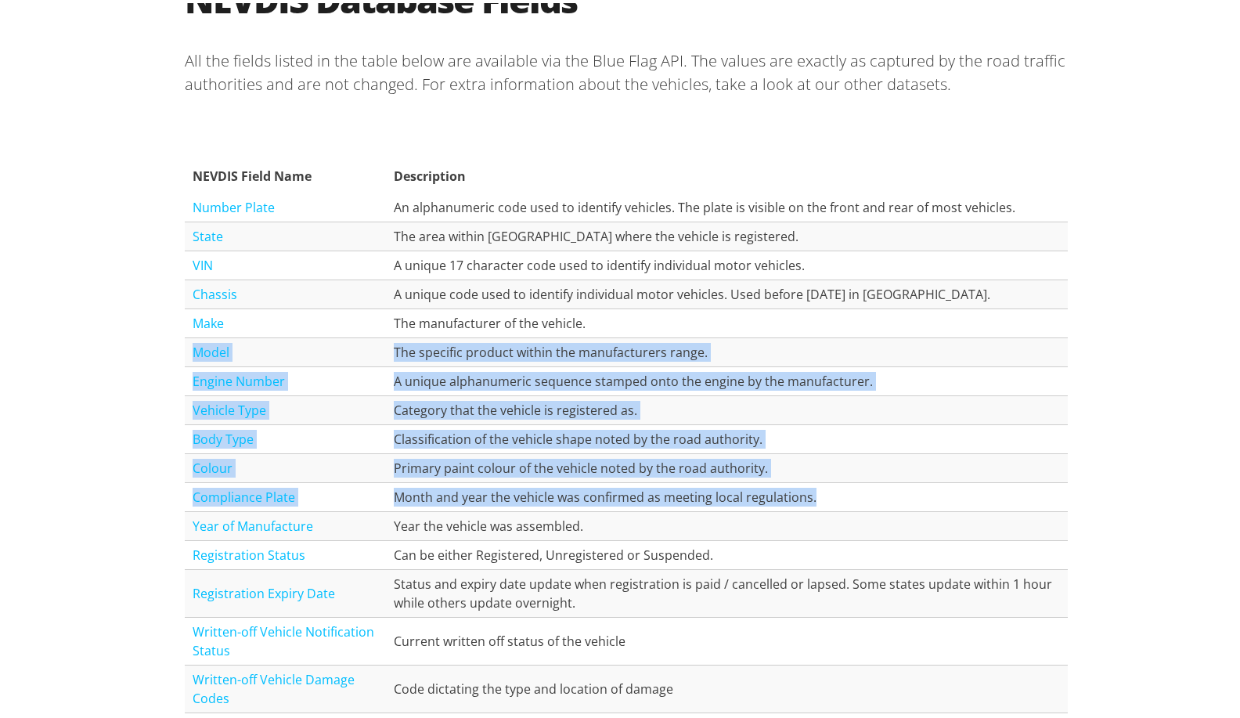
drag, startPoint x: 763, startPoint y: 333, endPoint x: 878, endPoint y: 481, distance: 187.0
click at [878, 481] on tbody "Number Plate An alphanumeric code used to identify vehicles. The plate is visib…" at bounding box center [626, 508] width 883 height 636
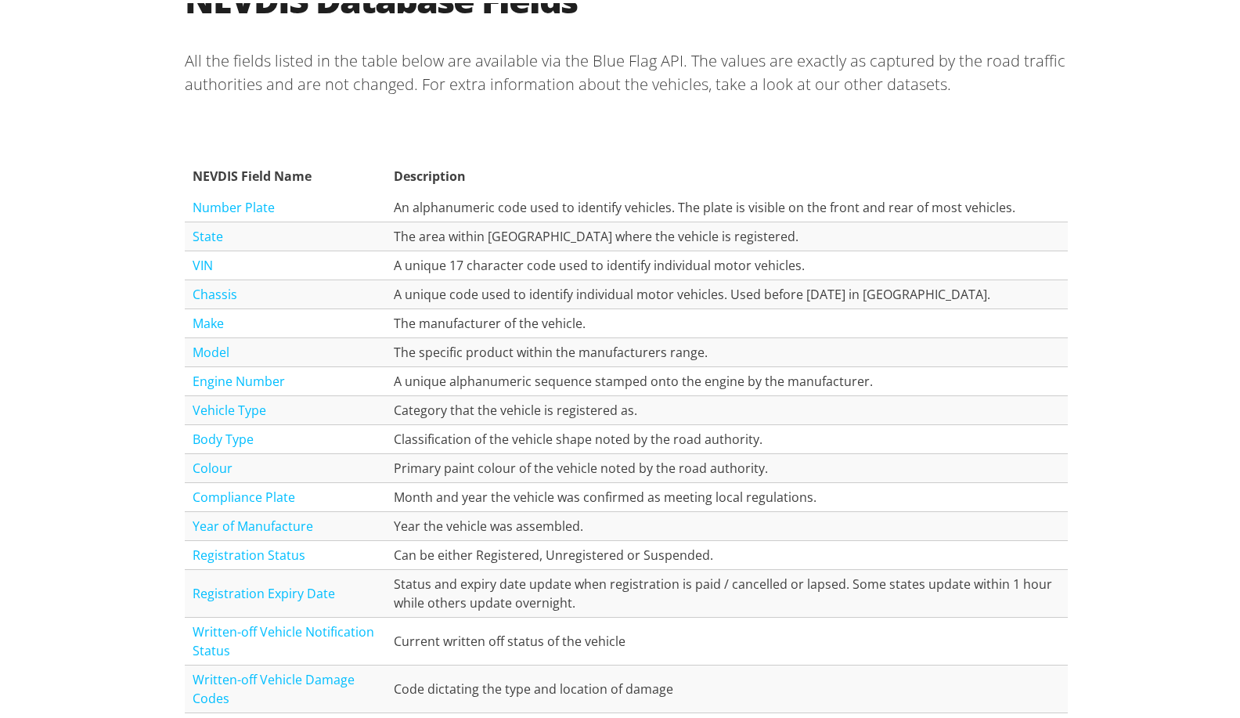
click at [114, 297] on div "NEVDIS Database Fields All the fields listed in the table below are available v…" at bounding box center [626, 444] width 1252 height 1038
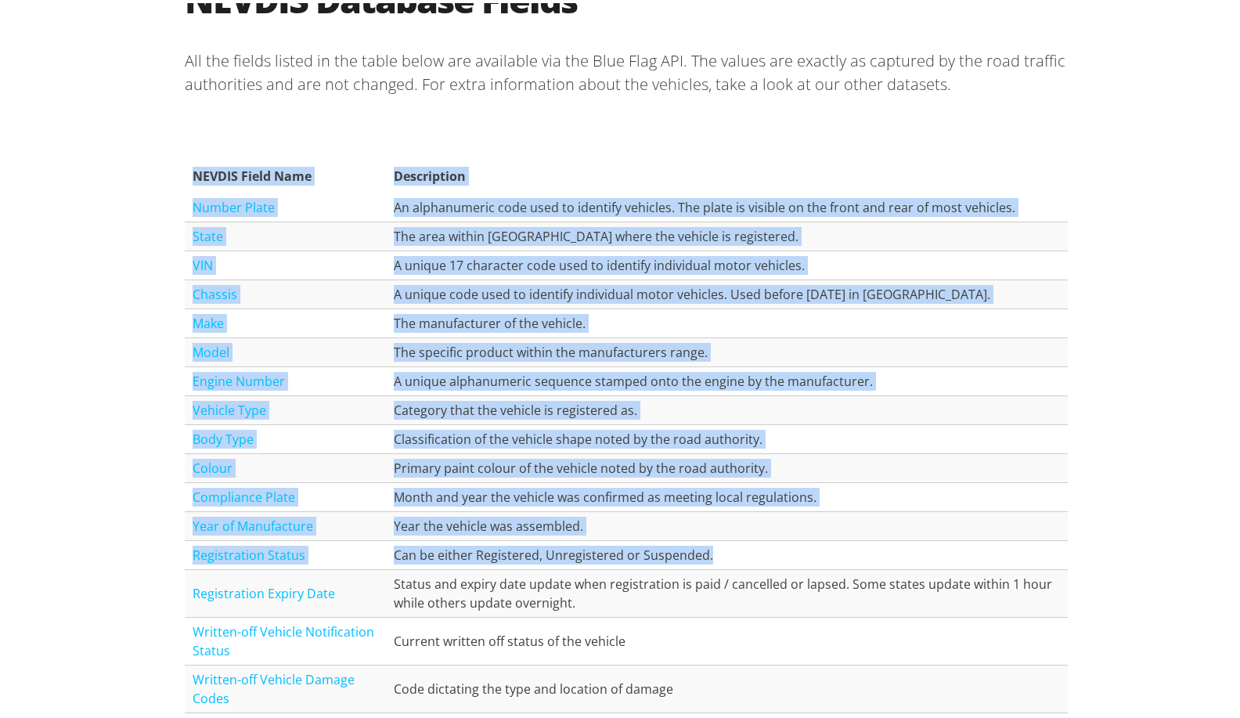
drag, startPoint x: 145, startPoint y: 312, endPoint x: 717, endPoint y: 564, distance: 625.0
click at [717, 564] on div "NEVDIS Database Fields All the fields listed in the table below are available v…" at bounding box center [626, 444] width 1252 height 1038
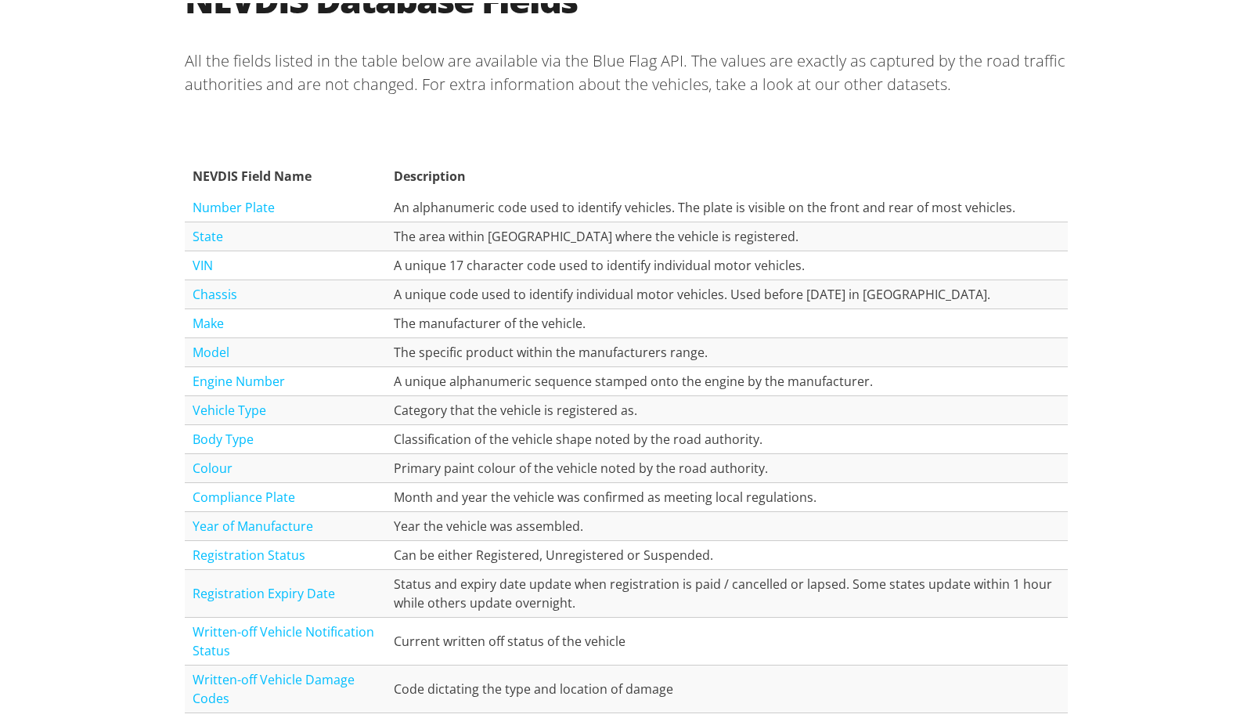
drag, startPoint x: 717, startPoint y: 564, endPoint x: 674, endPoint y: 608, distance: 61.5
click at [674, 608] on td "Status and expiry date update when registration is paid / cancelled or lapsed. …" at bounding box center [726, 591] width 681 height 48
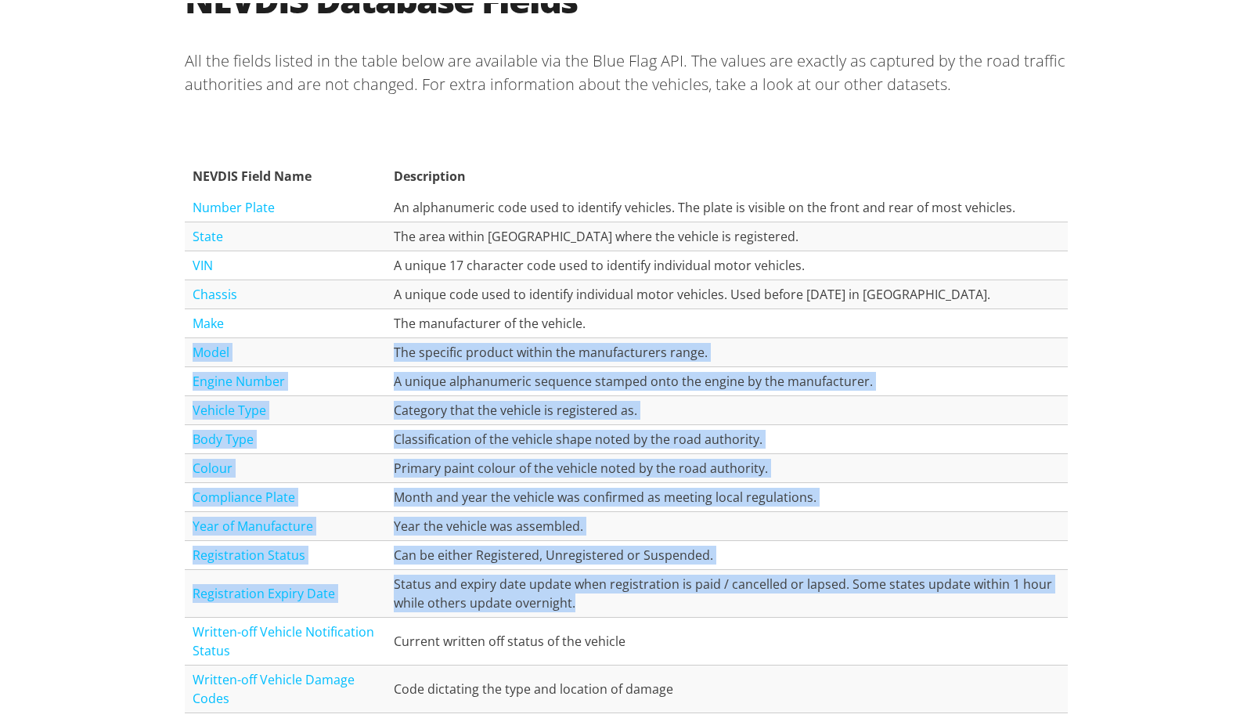
drag, startPoint x: 622, startPoint y: 596, endPoint x: 179, endPoint y: 348, distance: 507.2
click at [185, 348] on tbody "Number Plate An alphanumeric code used to identify vehicles. The plate is visib…" at bounding box center [626, 508] width 883 height 636
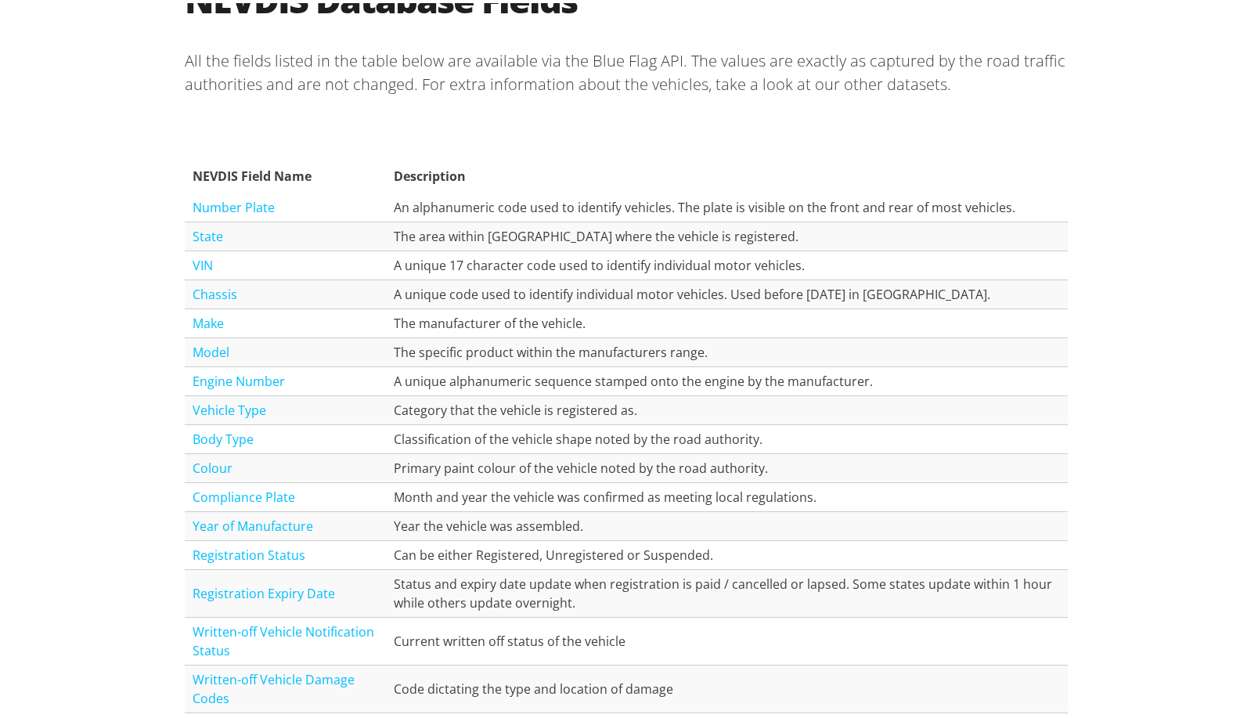
click at [1002, 157] on th "Description" at bounding box center [726, 173] width 681 height 34
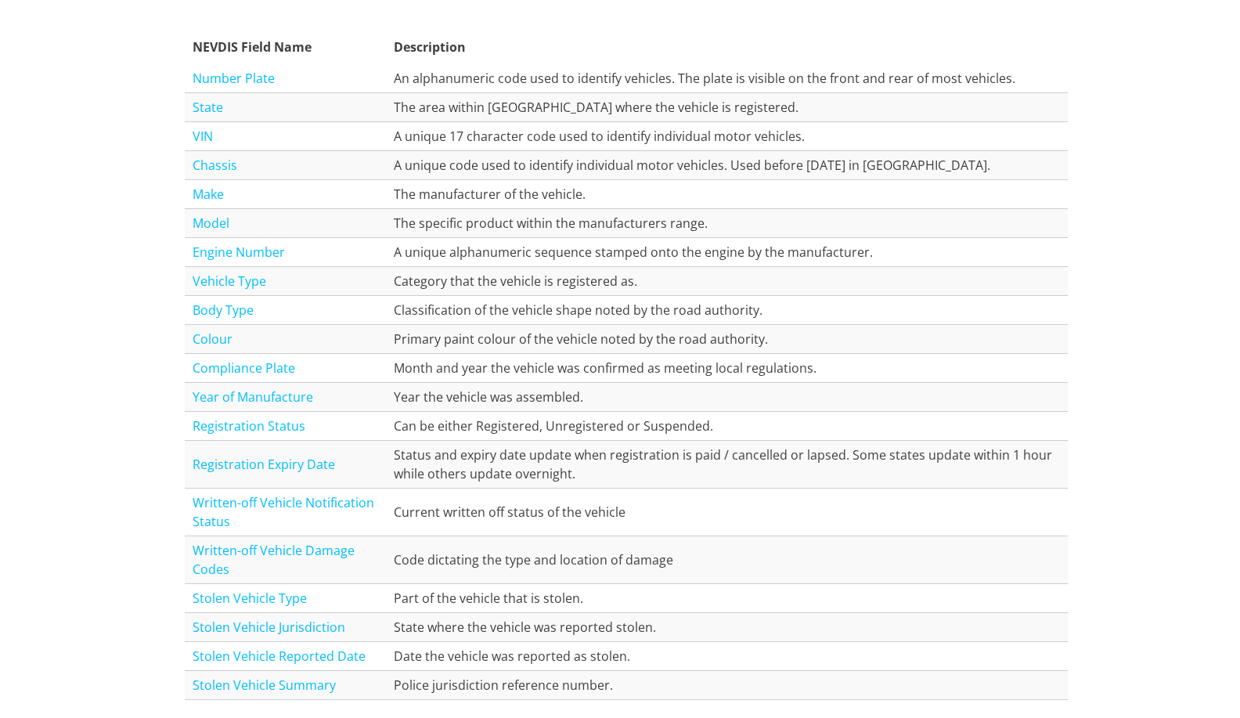
scroll to position [1801, 0]
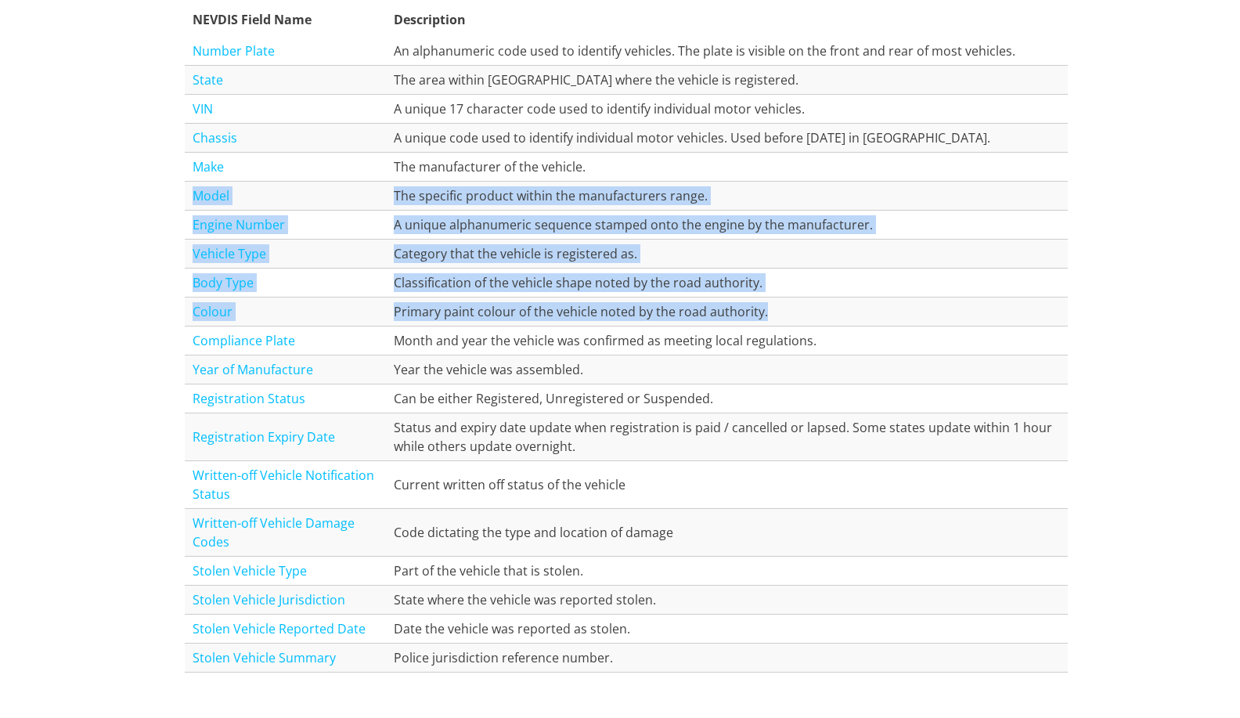
drag, startPoint x: 788, startPoint y: 301, endPoint x: 180, endPoint y: 205, distance: 615.9
click at [185, 205] on tbody "Number Plate An alphanumeric code used to identify vehicles. The plate is visib…" at bounding box center [626, 352] width 883 height 636
